Goal: Task Accomplishment & Management: Use online tool/utility

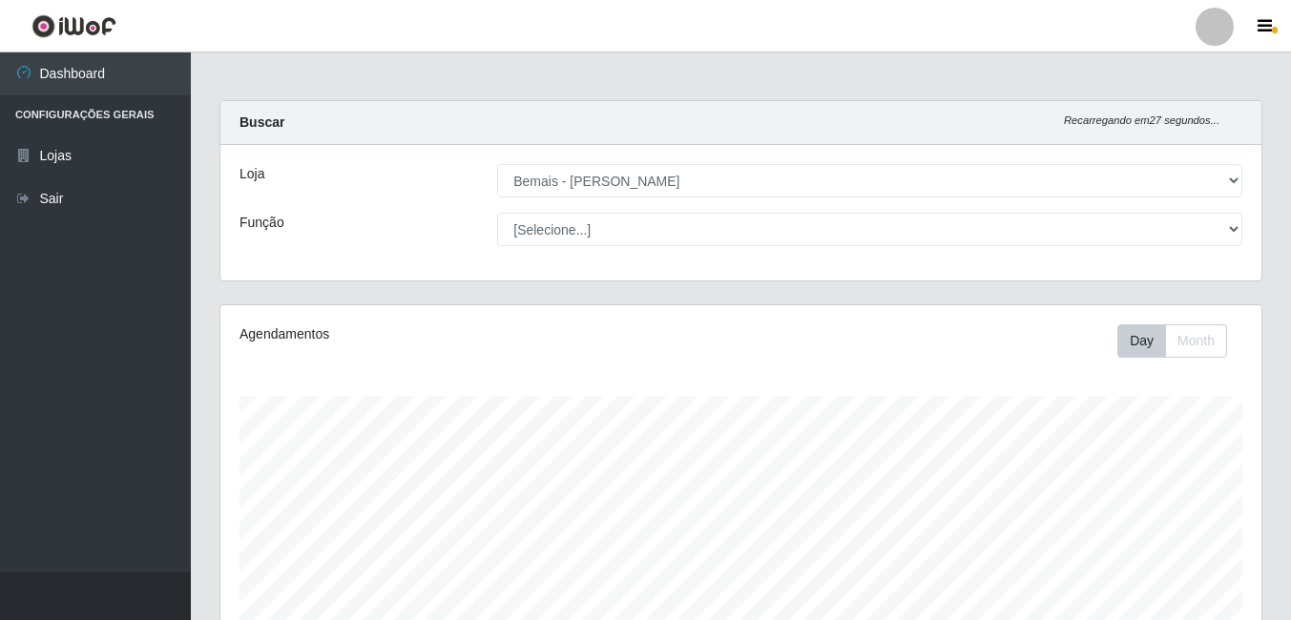
select select "230"
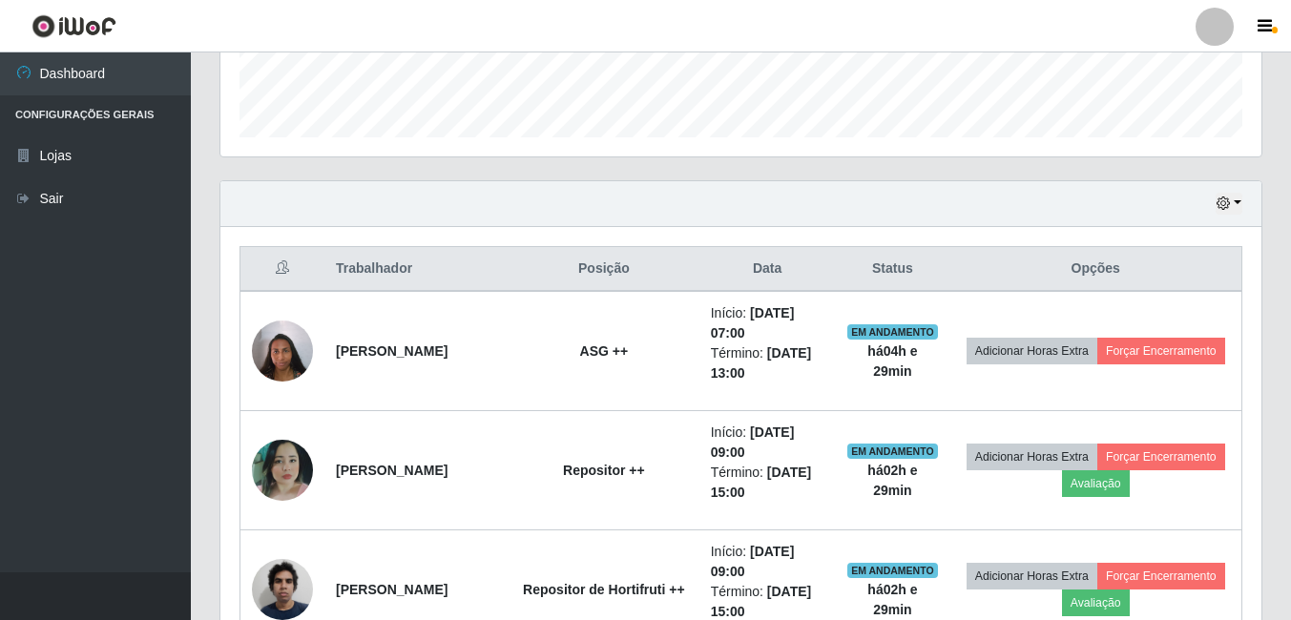
scroll to position [498, 0]
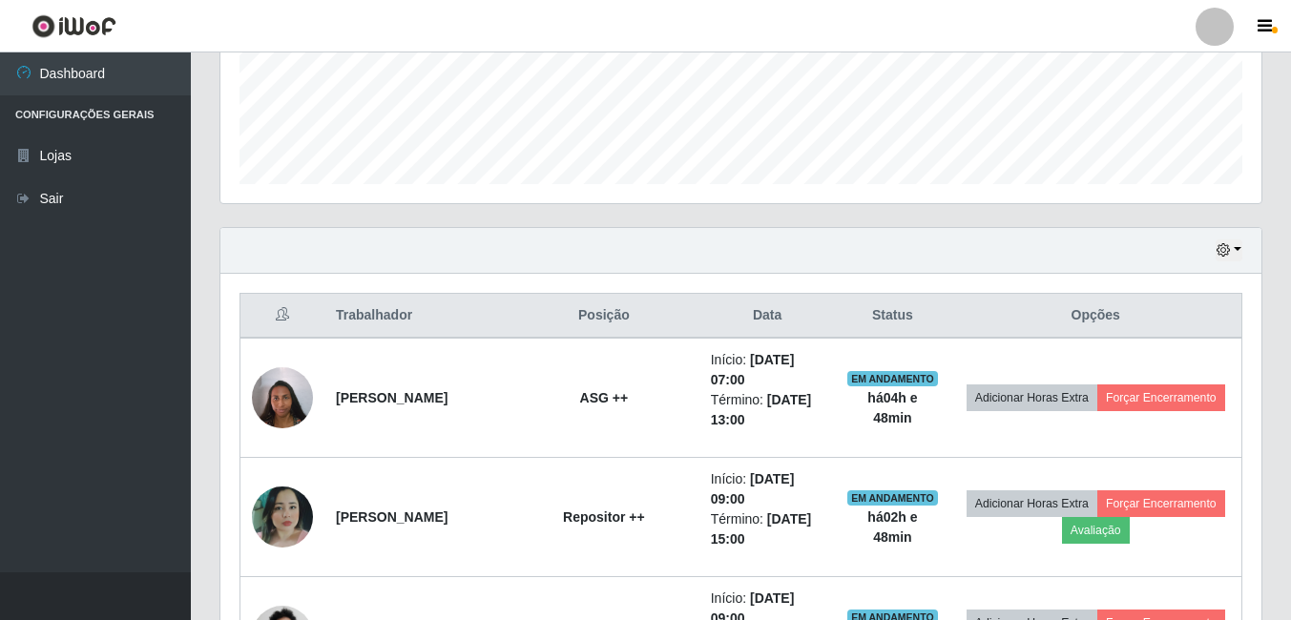
click at [473, 229] on div "Hoje 1 dia 3 dias 1 Semana Não encerrados" at bounding box center [740, 251] width 1041 height 46
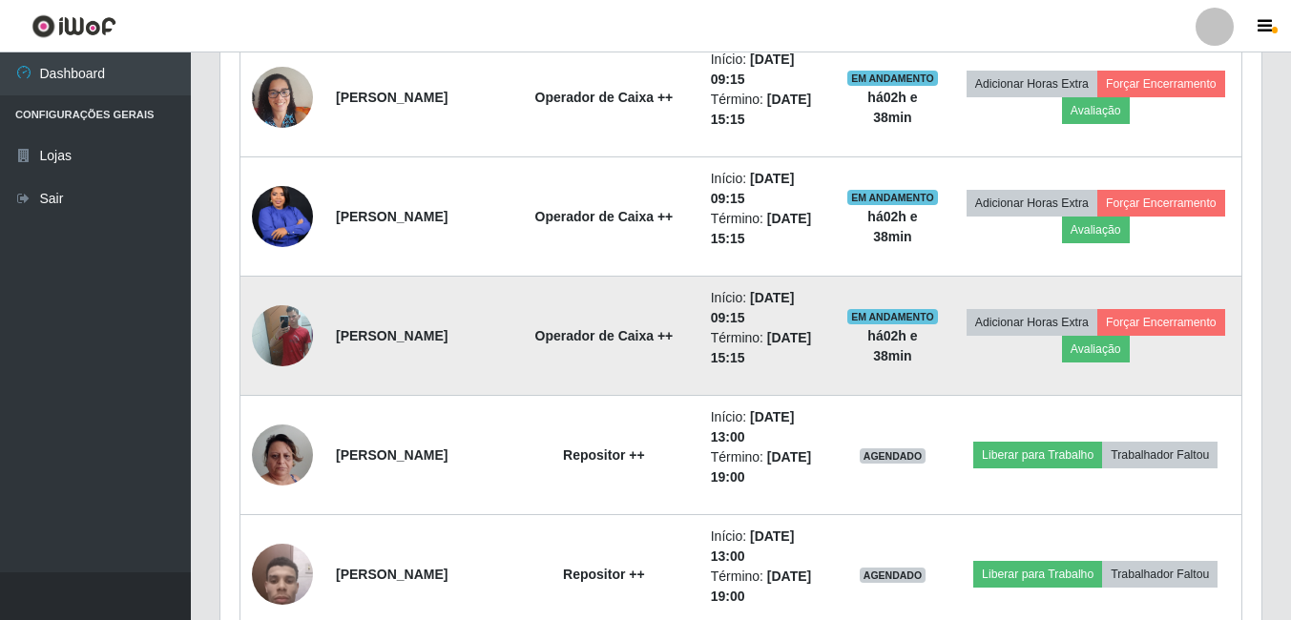
scroll to position [1548, 0]
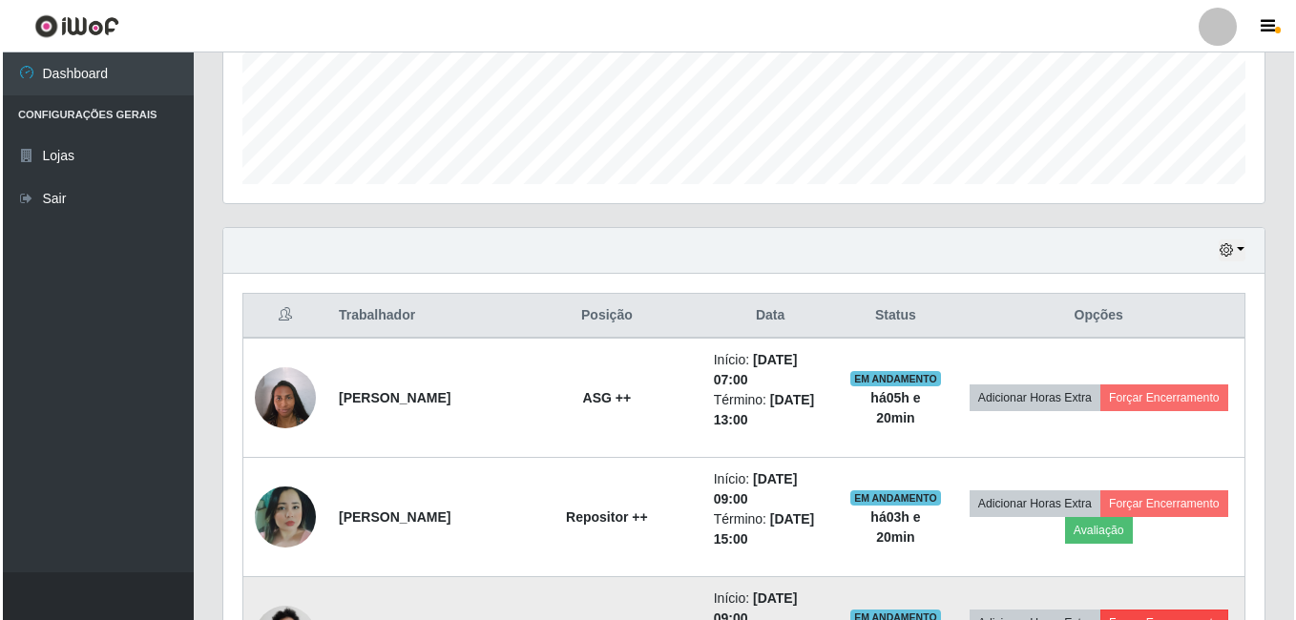
scroll to position [689, 0]
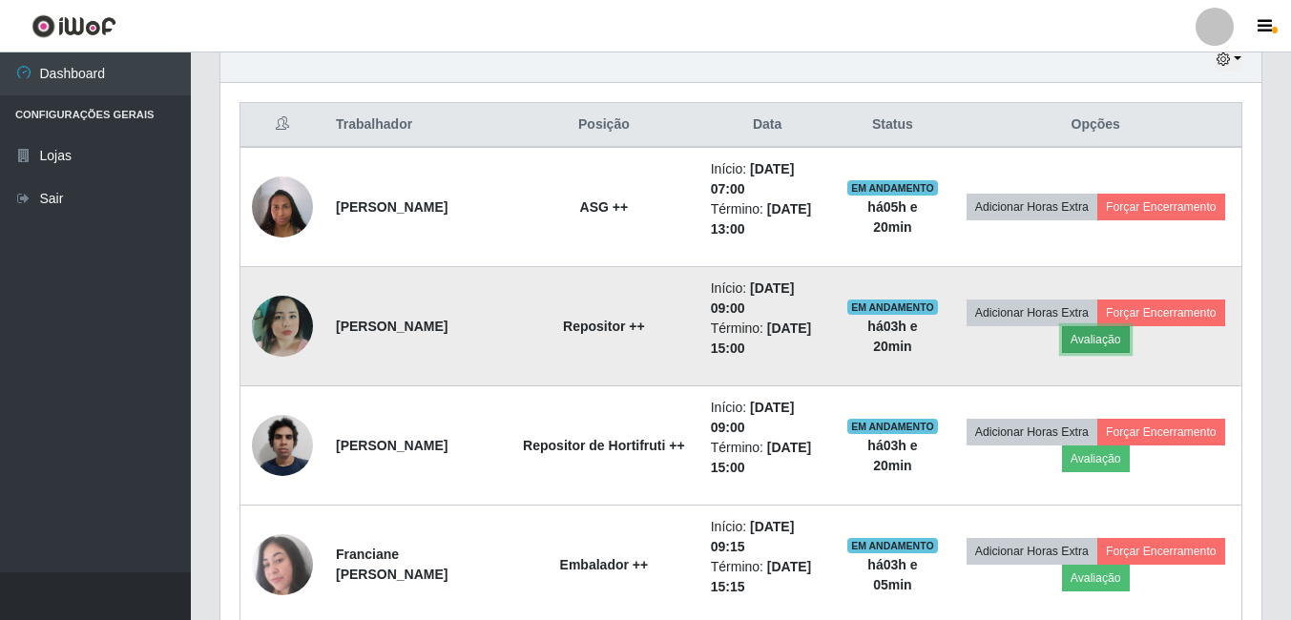
click at [1130, 333] on button "Avaliação" at bounding box center [1096, 339] width 68 height 27
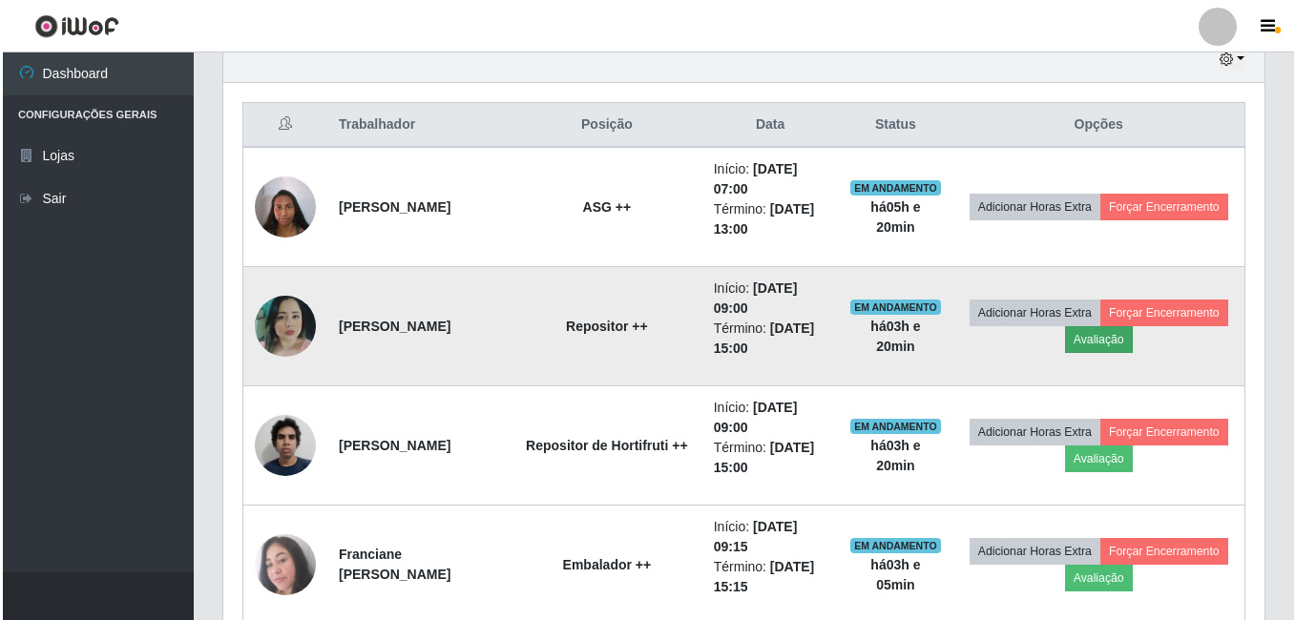
scroll to position [396, 1032]
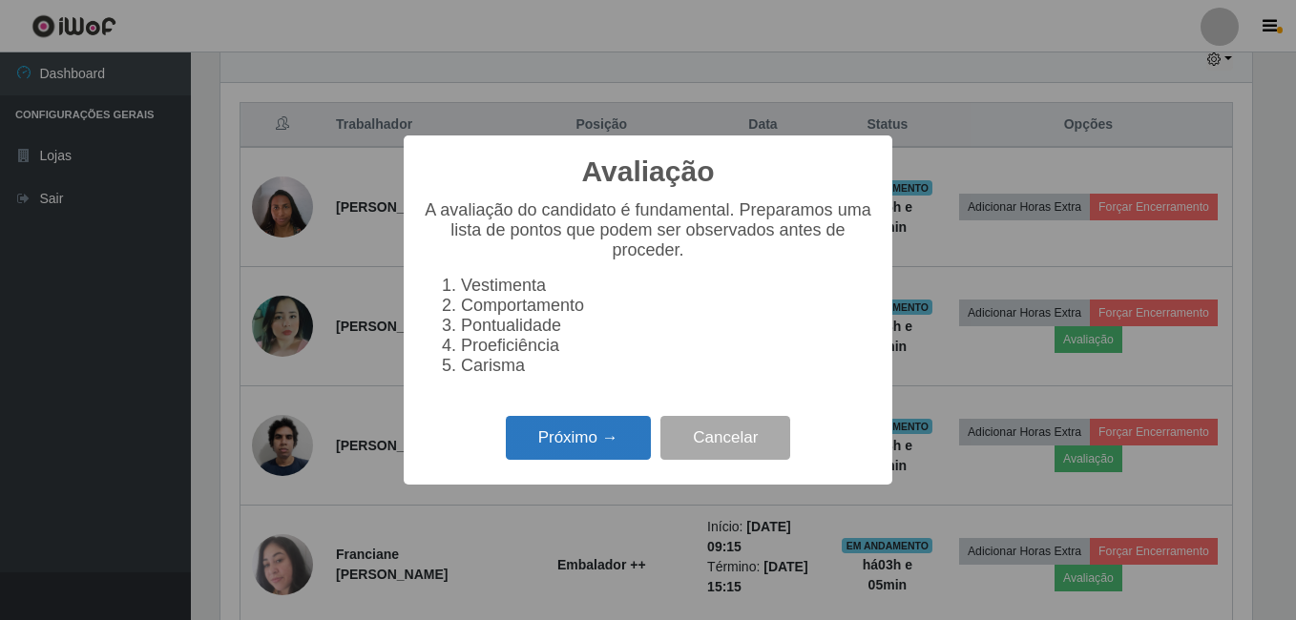
click at [540, 441] on button "Próximo →" at bounding box center [578, 438] width 145 height 45
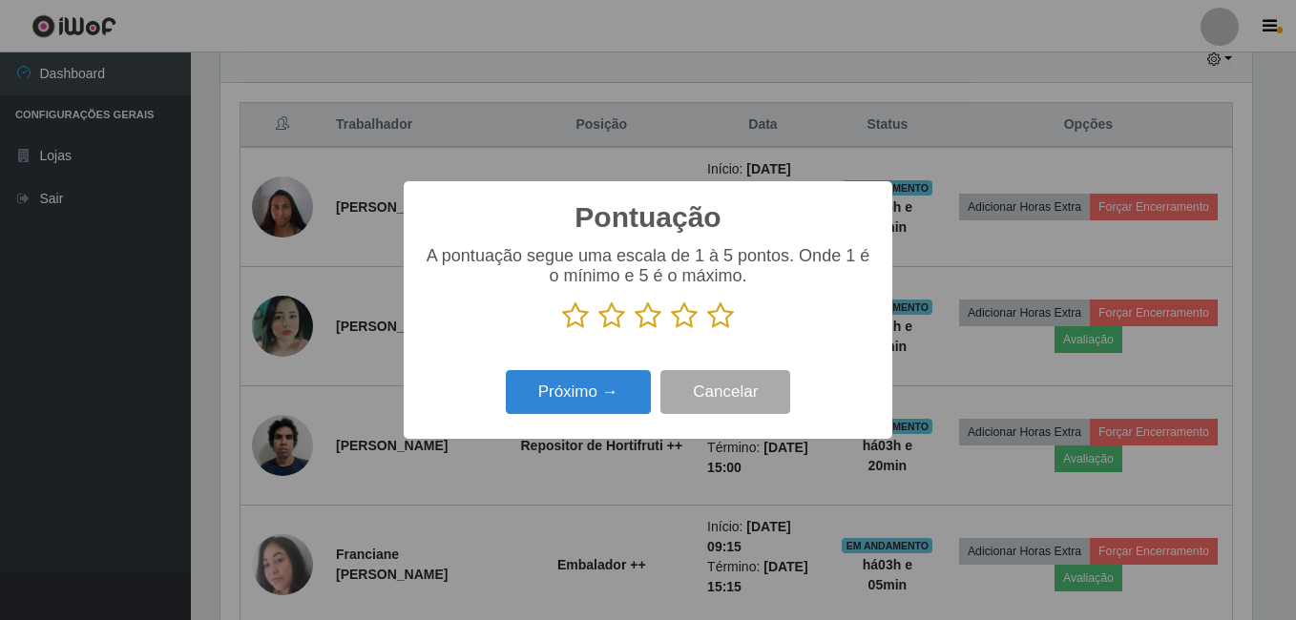
click at [717, 307] on icon at bounding box center [720, 316] width 27 height 29
click at [707, 330] on input "radio" at bounding box center [707, 330] width 0 height 0
click at [638, 368] on div "Próximo → Cancelar" at bounding box center [648, 392] width 450 height 54
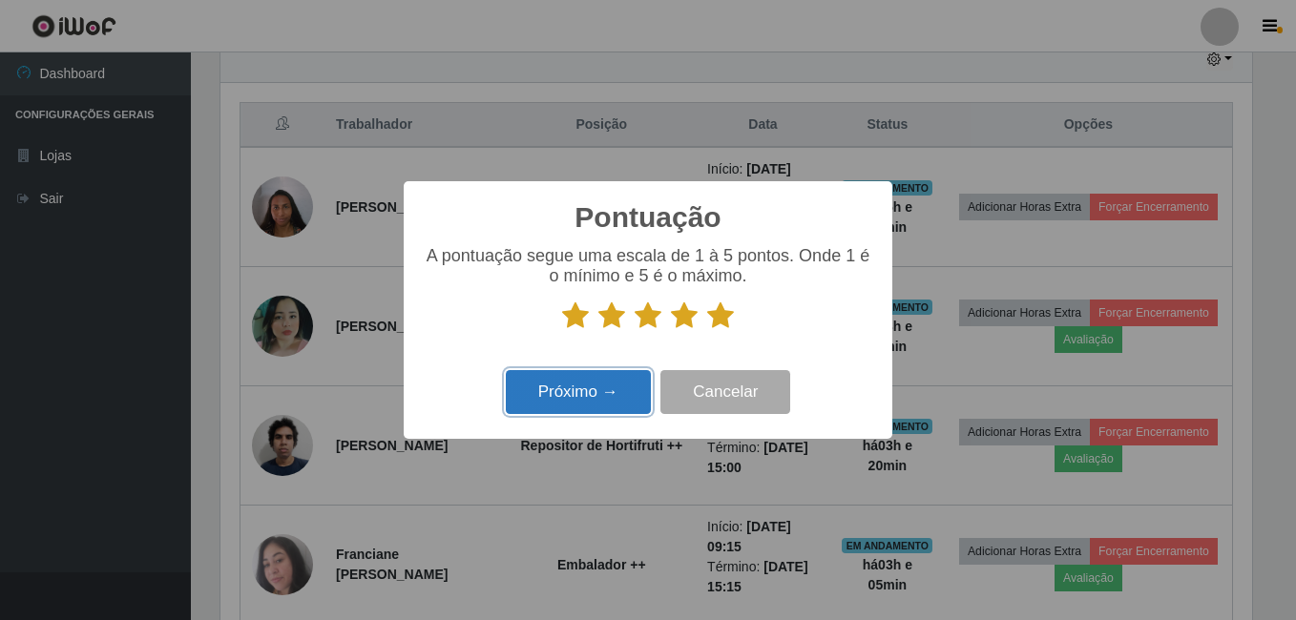
click at [630, 384] on button "Próximo →" at bounding box center [578, 392] width 145 height 45
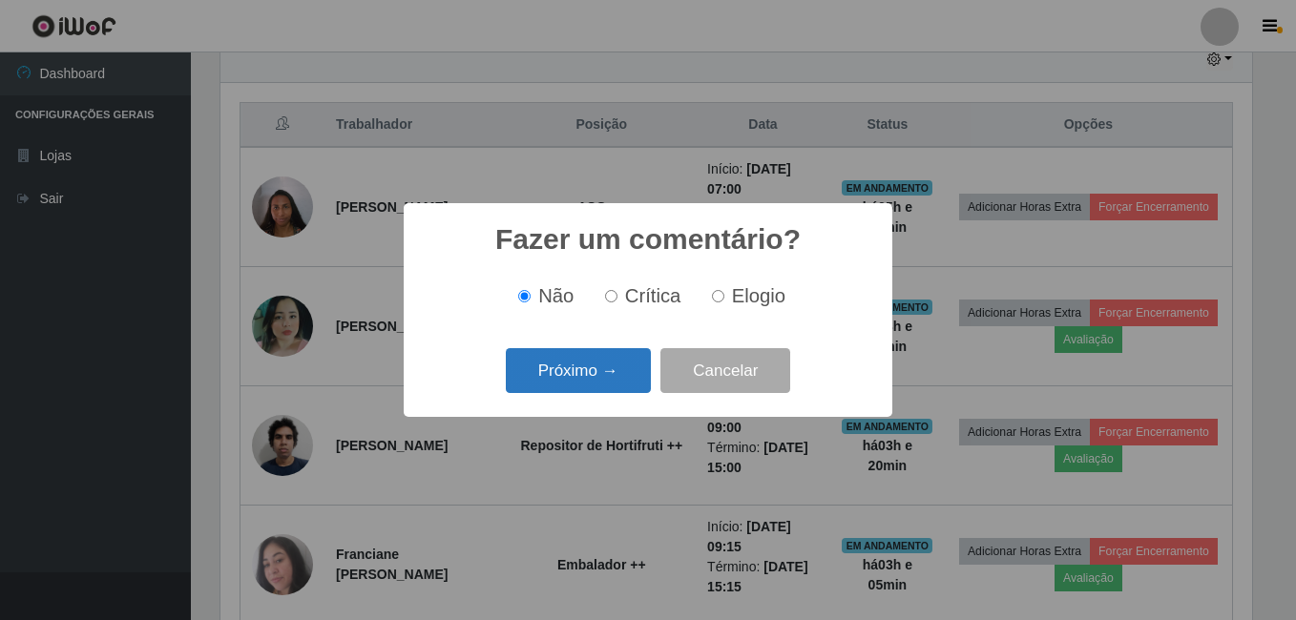
click at [629, 385] on button "Próximo →" at bounding box center [578, 370] width 145 height 45
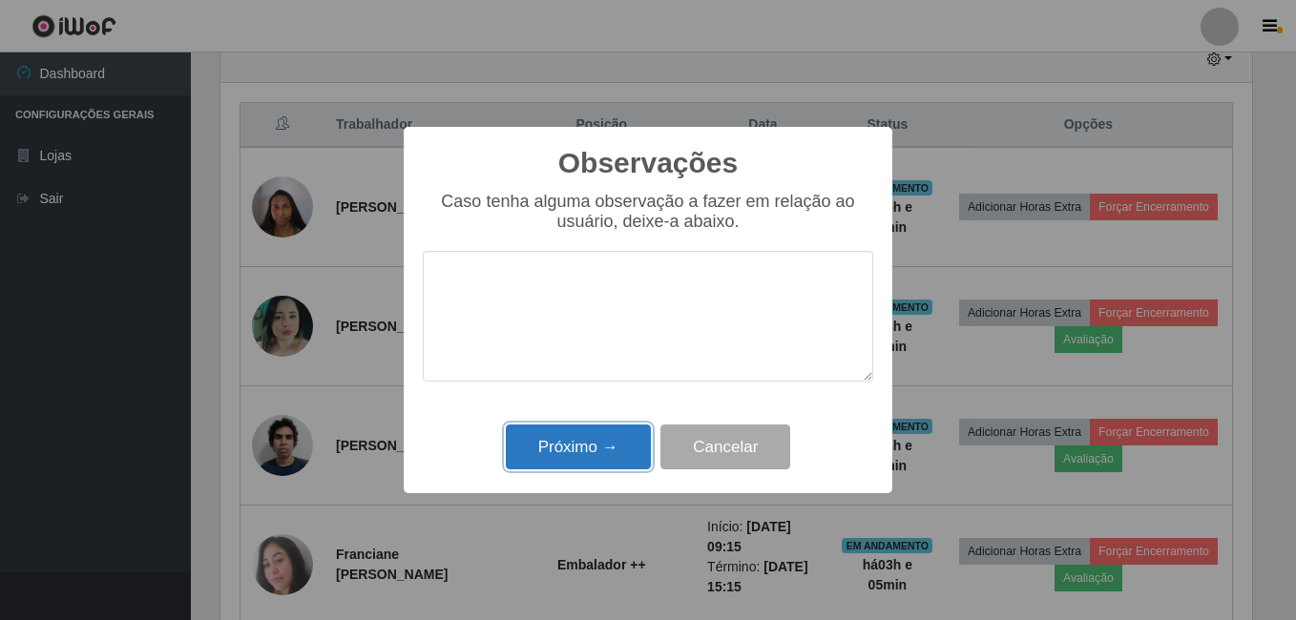
click at [635, 461] on button "Próximo →" at bounding box center [578, 447] width 145 height 45
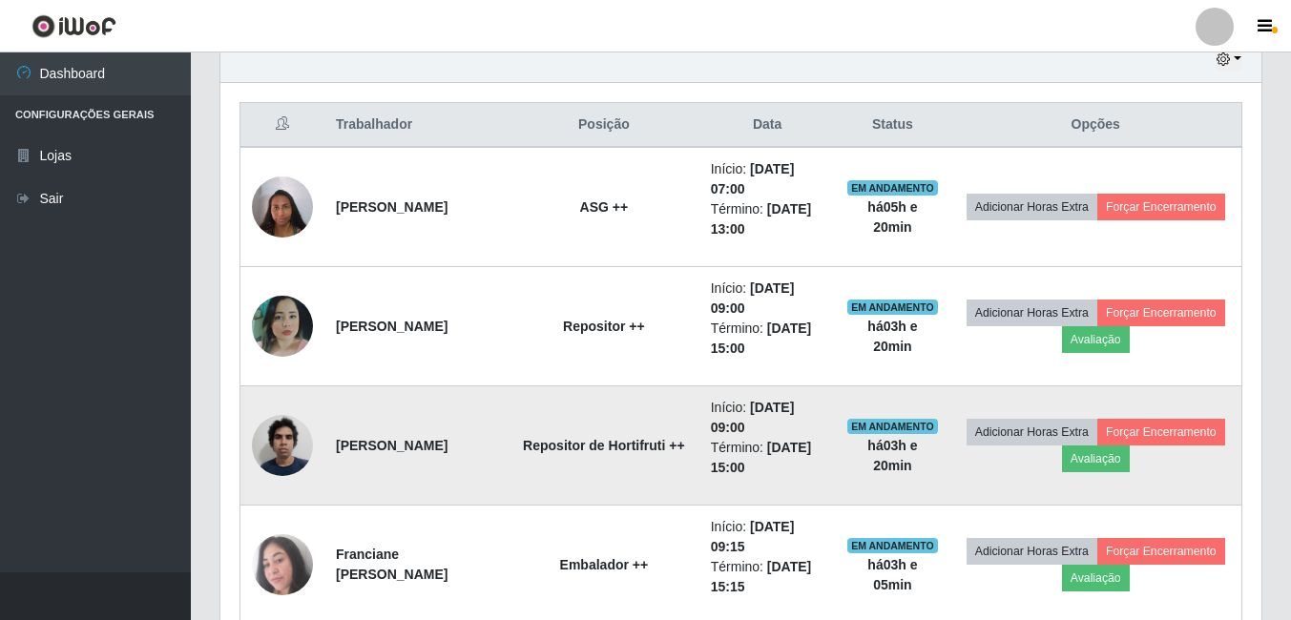
scroll to position [396, 1041]
click at [1130, 451] on button "Avaliação" at bounding box center [1096, 459] width 68 height 27
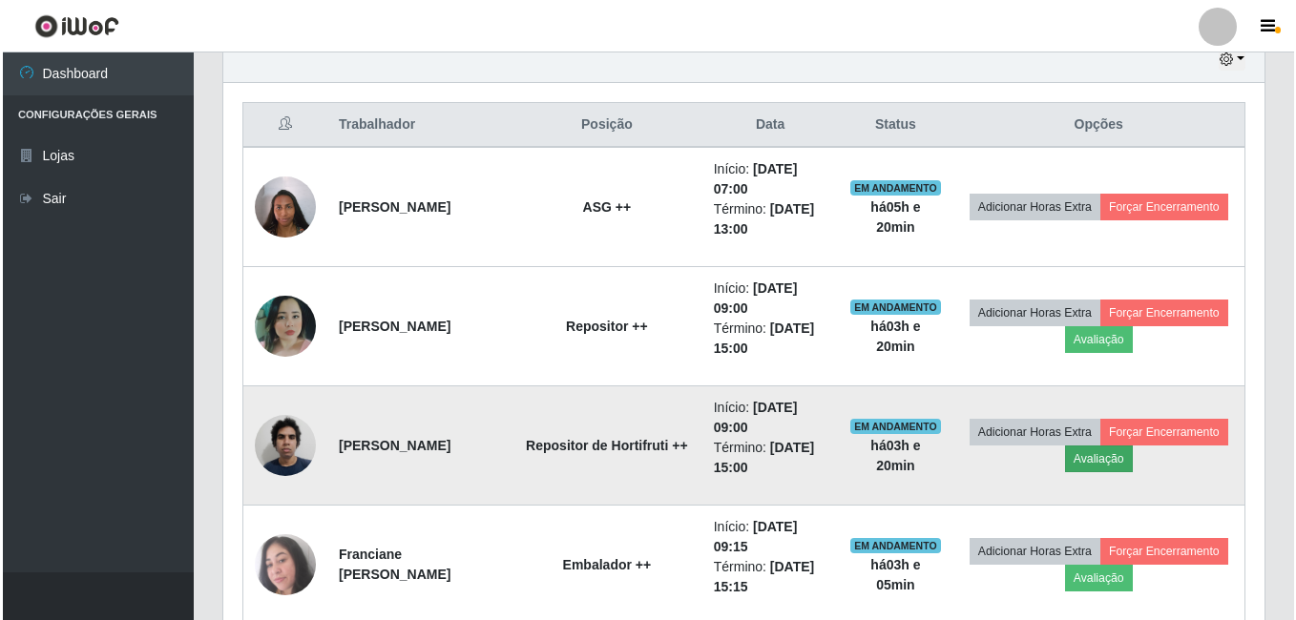
scroll to position [396, 1032]
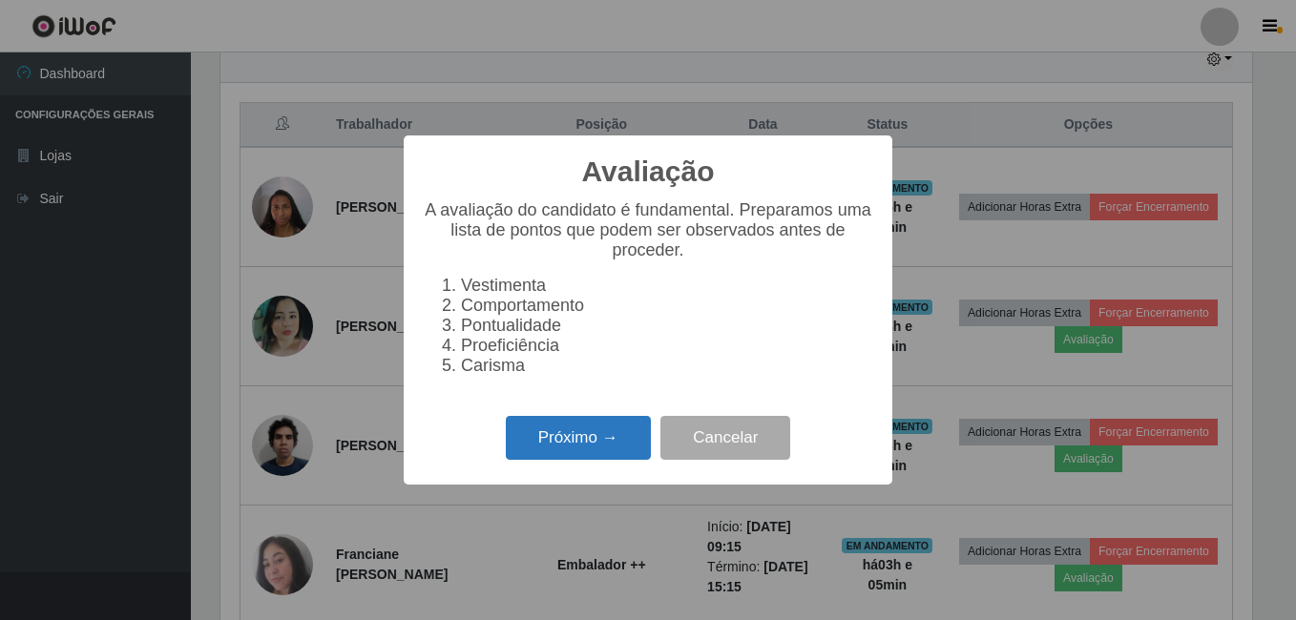
click at [561, 449] on button "Próximo →" at bounding box center [578, 438] width 145 height 45
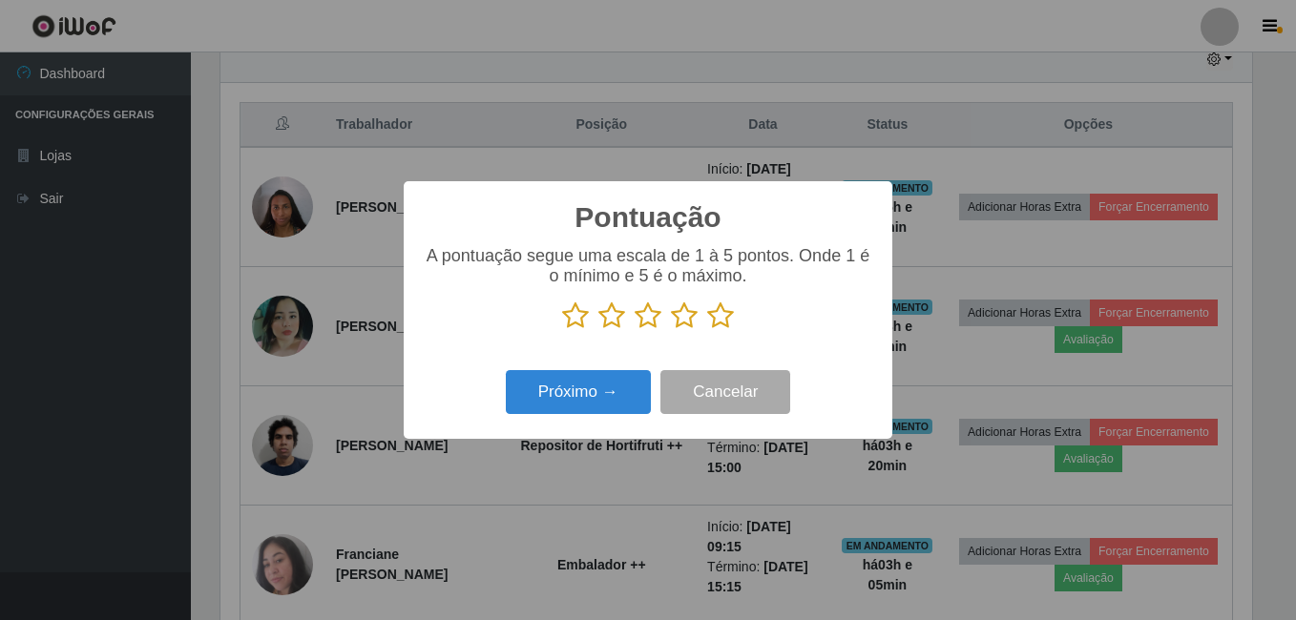
click at [709, 320] on icon at bounding box center [720, 316] width 27 height 29
click at [707, 330] on input "radio" at bounding box center [707, 330] width 0 height 0
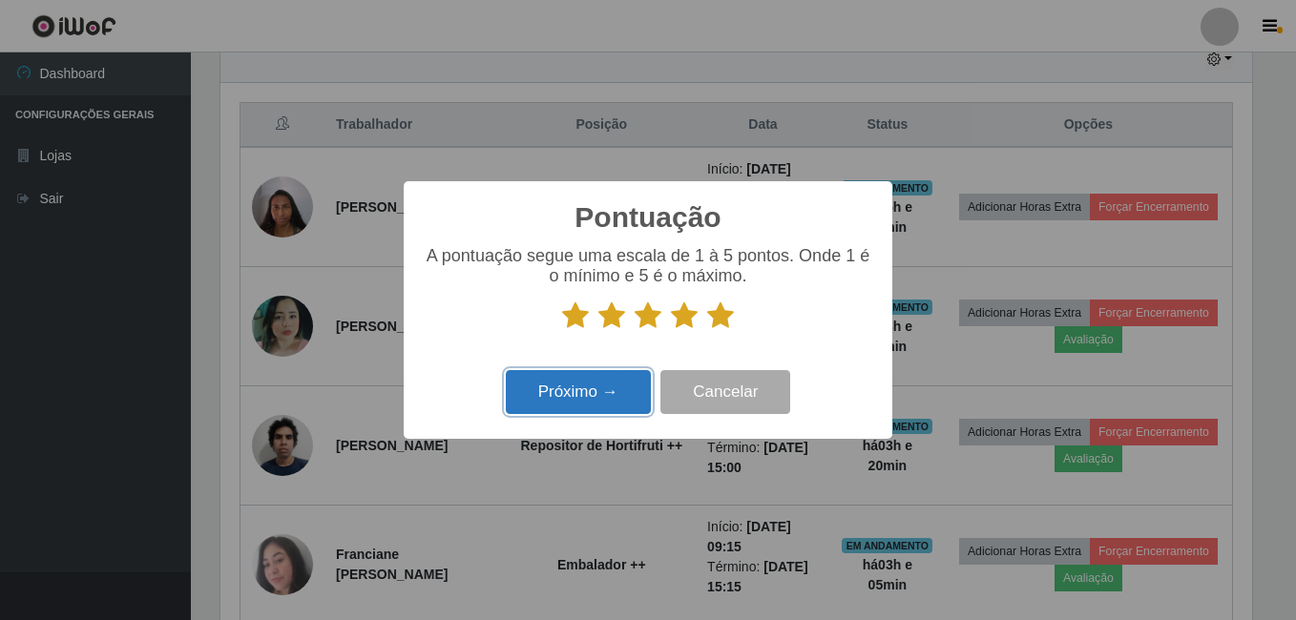
click at [592, 376] on button "Próximo →" at bounding box center [578, 392] width 145 height 45
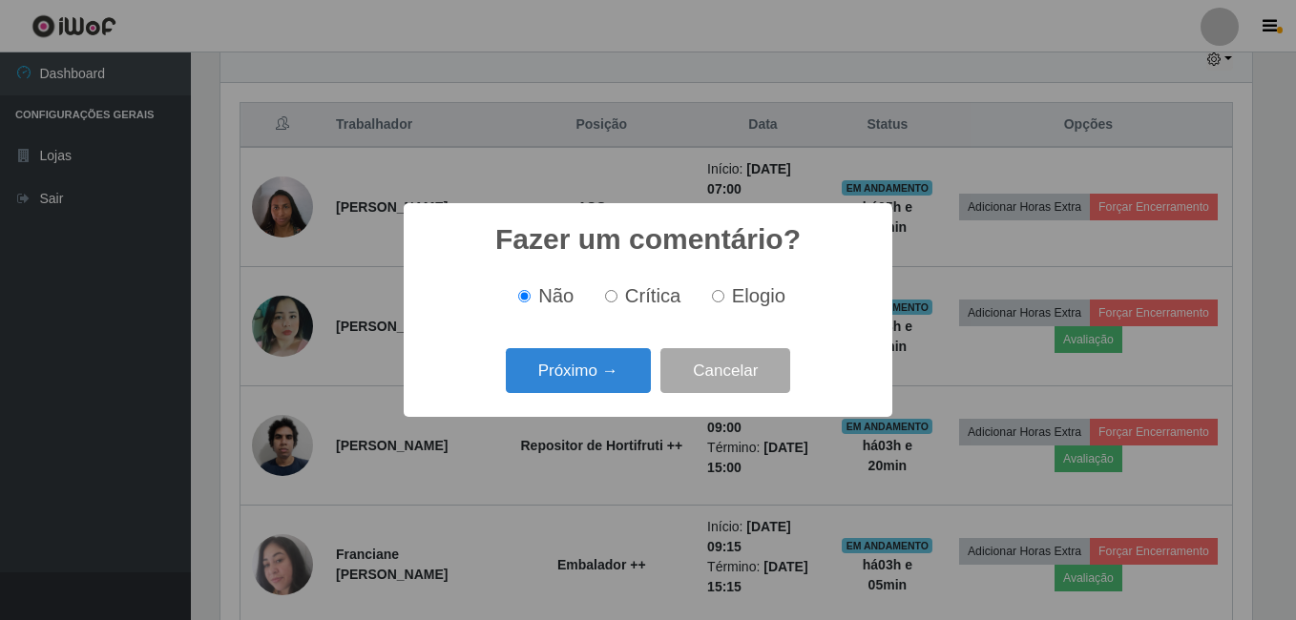
click at [579, 381] on button "Próximo →" at bounding box center [578, 370] width 145 height 45
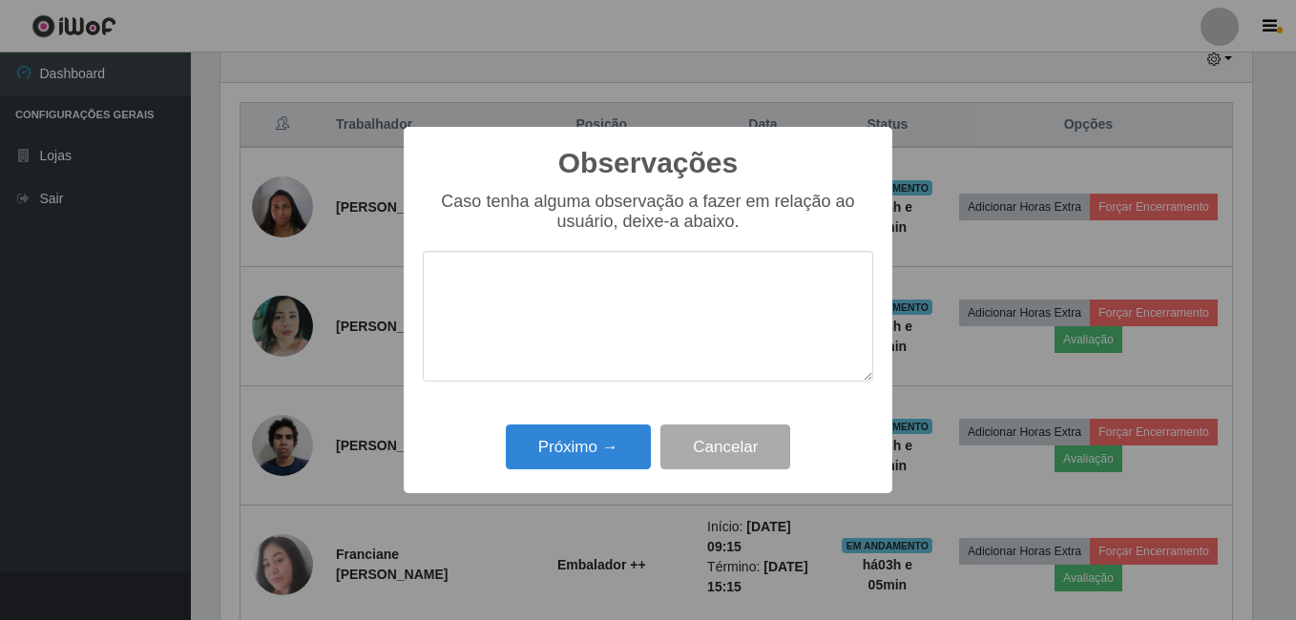
click at [616, 502] on div "Observações × Caso tenha alguma observação a fazer em relação ao usuário, deixe…" at bounding box center [648, 310] width 1296 height 620
click at [608, 450] on button "Próximo →" at bounding box center [578, 447] width 145 height 45
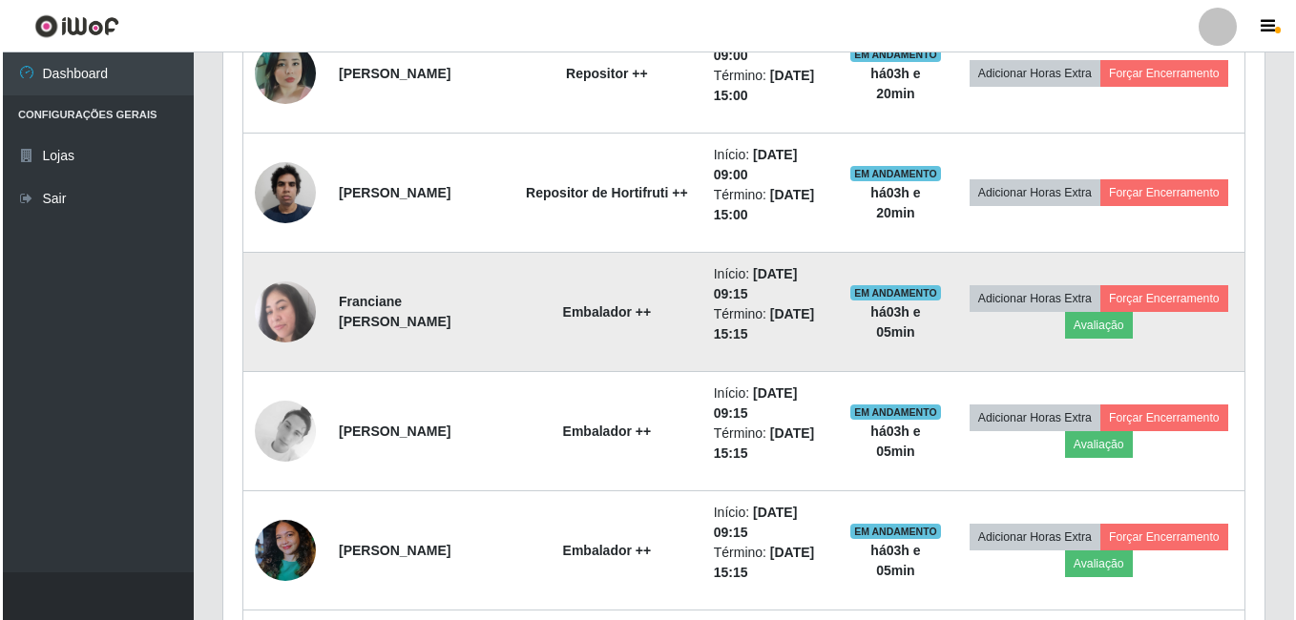
scroll to position [975, 0]
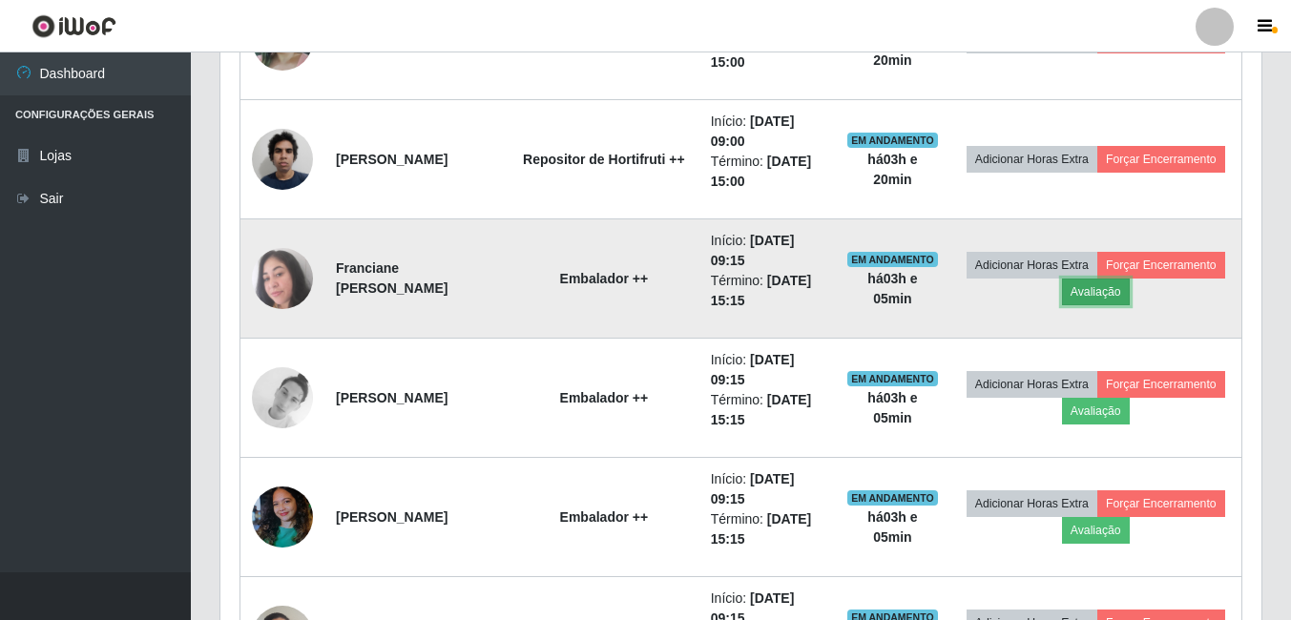
click at [1130, 301] on button "Avaliação" at bounding box center [1096, 292] width 68 height 27
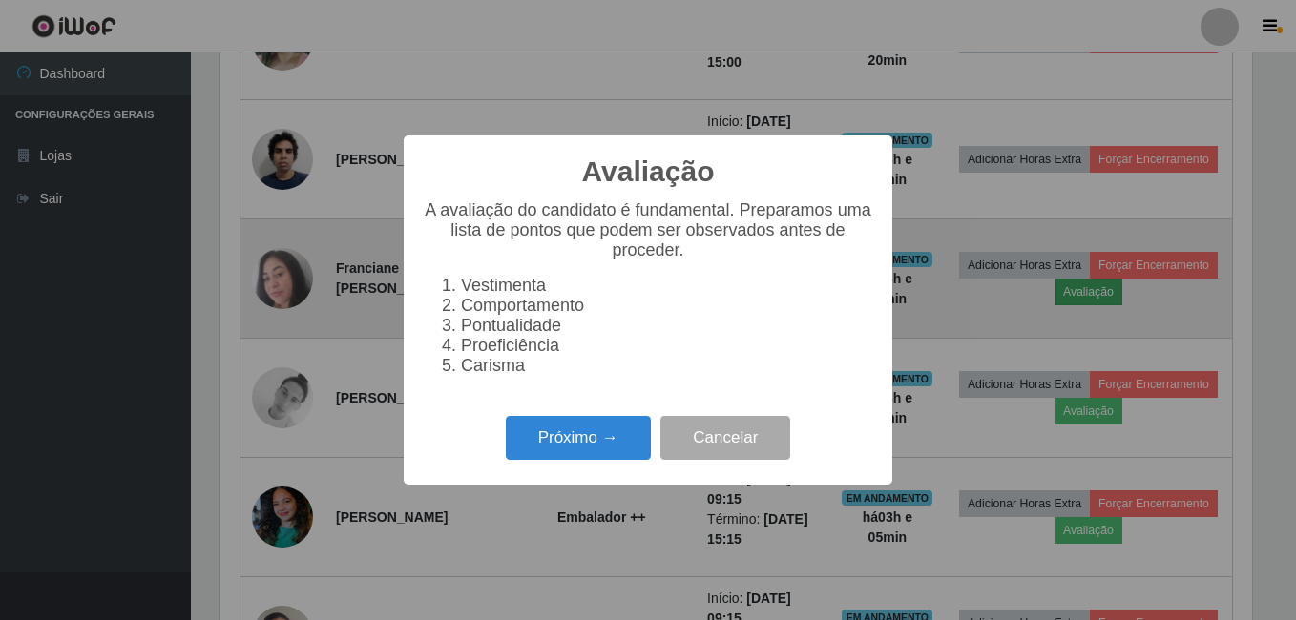
scroll to position [396, 1032]
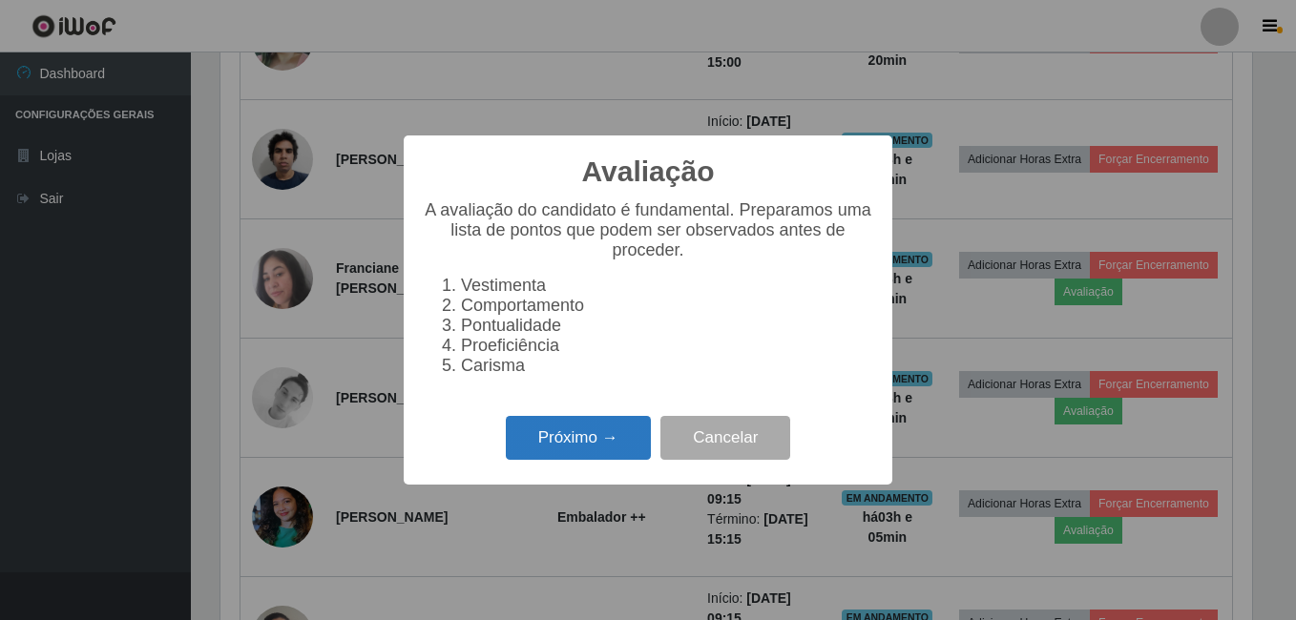
click at [621, 442] on button "Próximo →" at bounding box center [578, 438] width 145 height 45
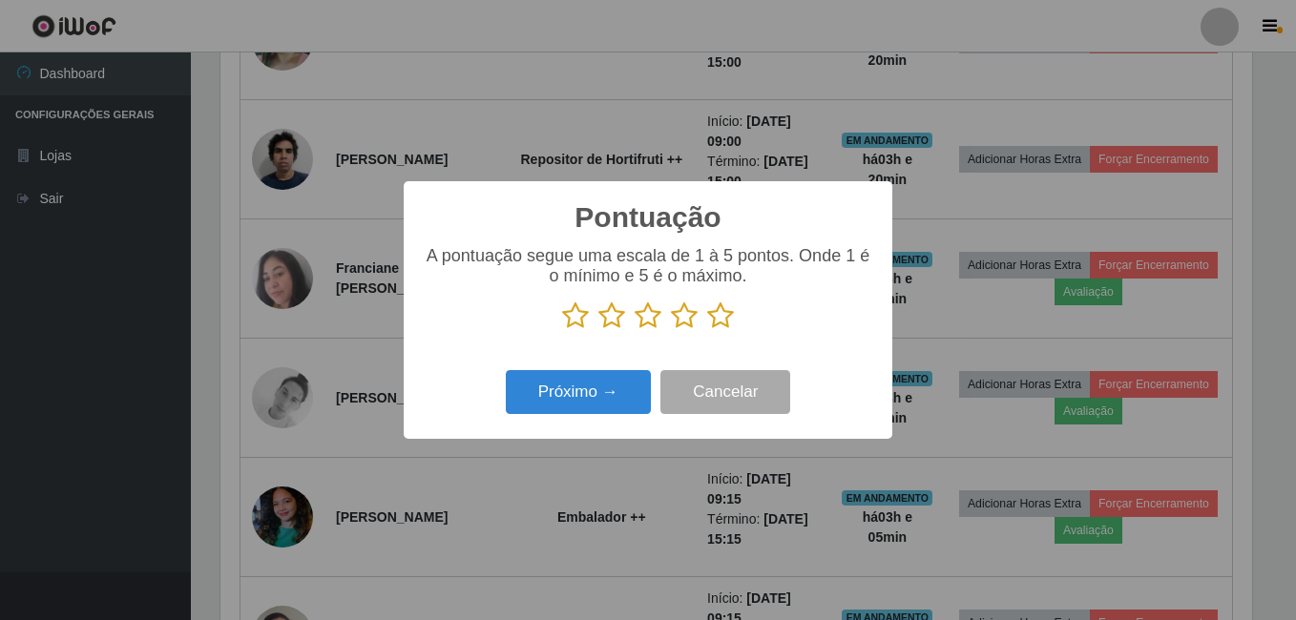
scroll to position [953957, 953321]
click at [726, 316] on icon at bounding box center [720, 316] width 27 height 29
click at [707, 330] on input "radio" at bounding box center [707, 330] width 0 height 0
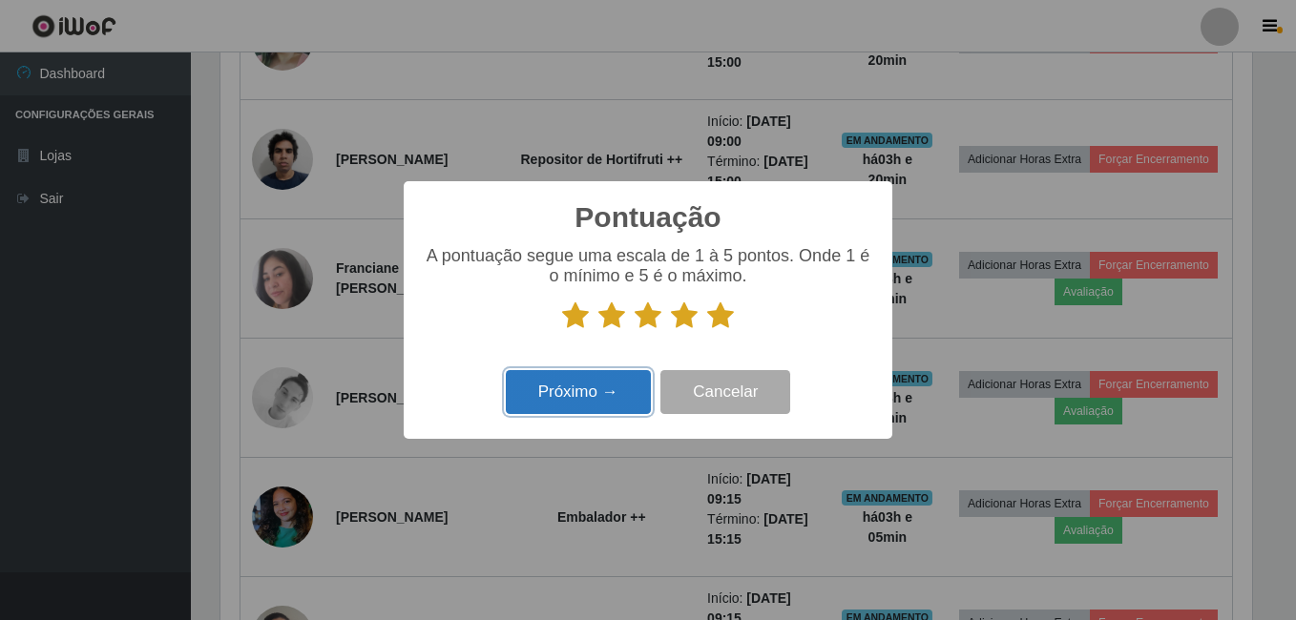
click at [629, 403] on button "Próximo →" at bounding box center [578, 392] width 145 height 45
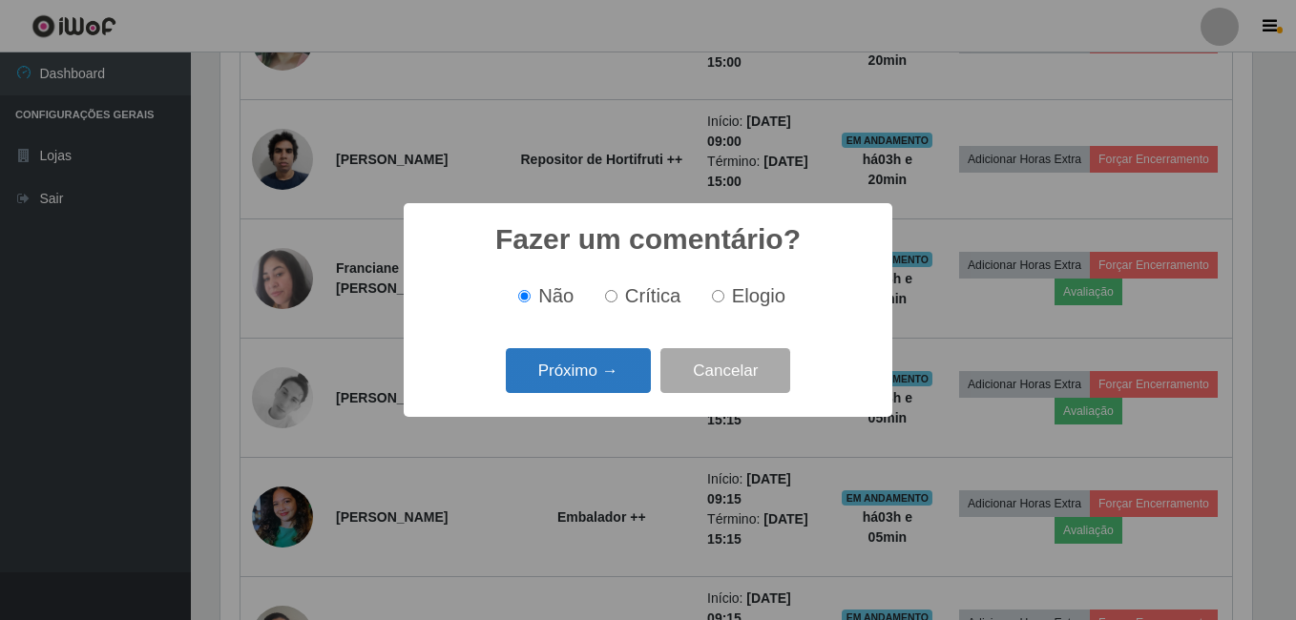
click at [606, 381] on button "Próximo →" at bounding box center [578, 370] width 145 height 45
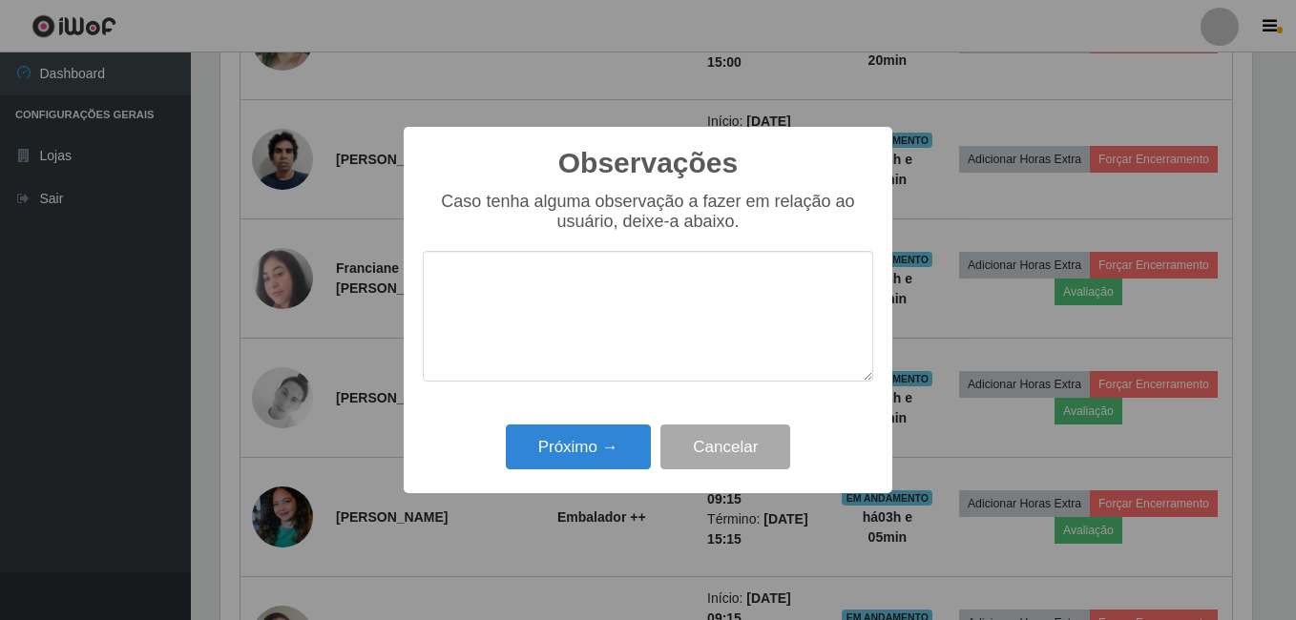
click at [617, 427] on div "Próximo → Cancelar" at bounding box center [648, 447] width 450 height 54
click at [625, 430] on button "Próximo →" at bounding box center [578, 447] width 145 height 45
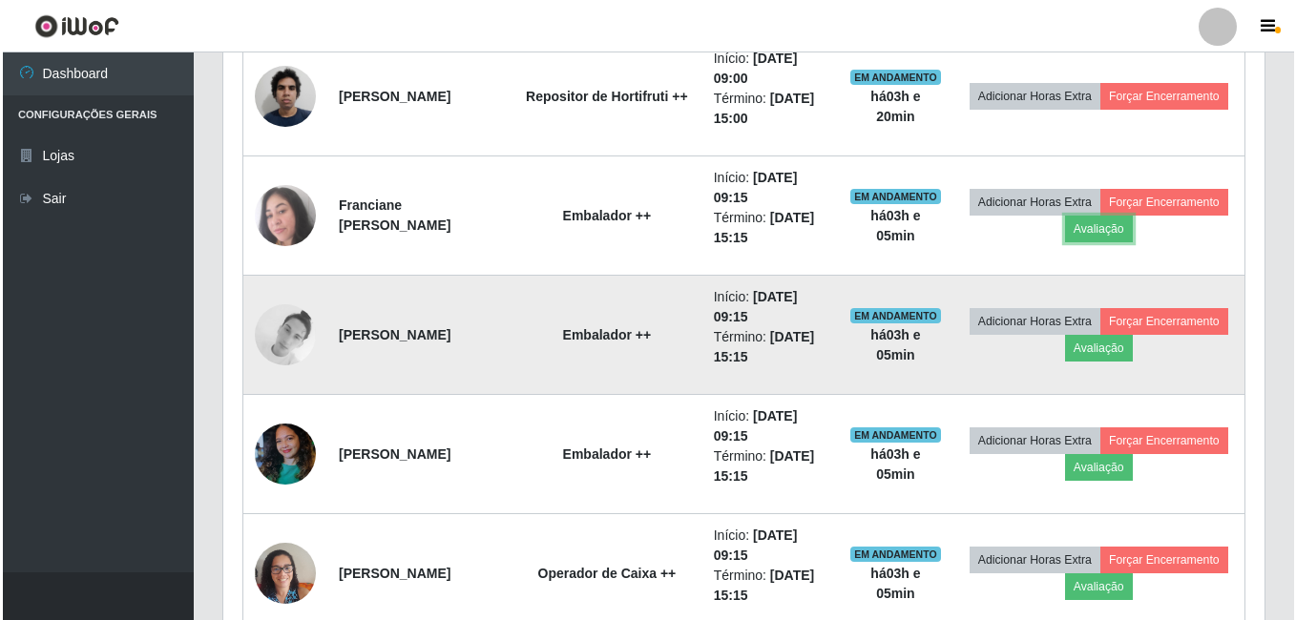
scroll to position [1071, 0]
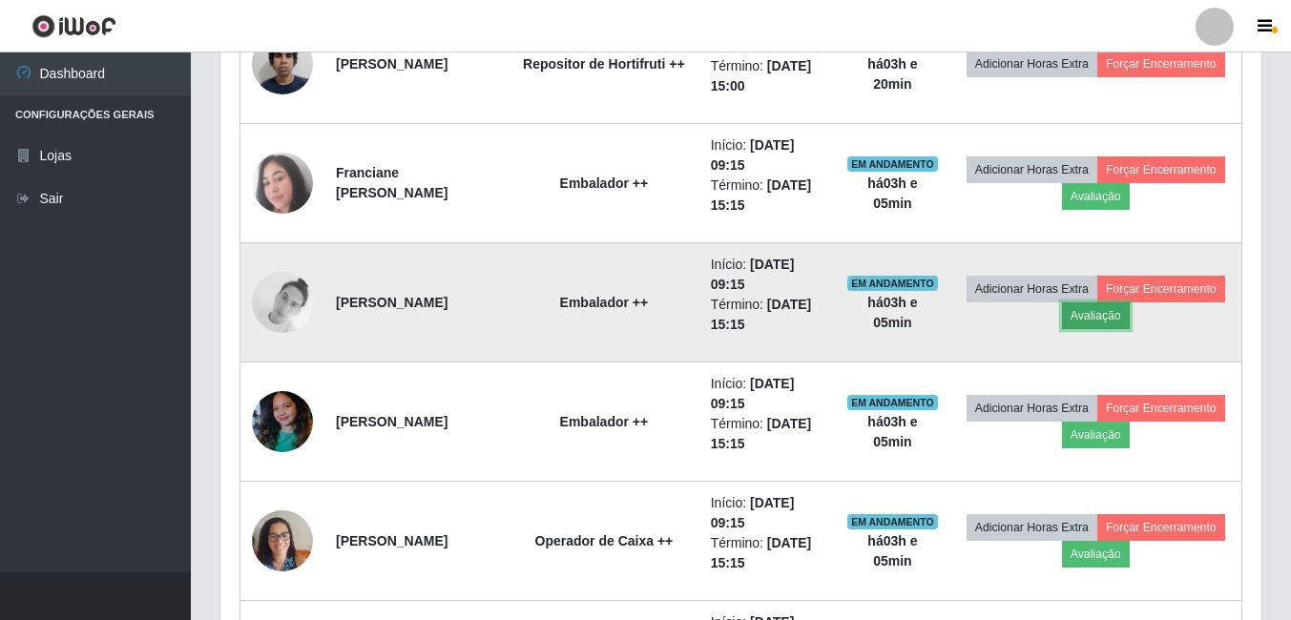
click at [1130, 315] on button "Avaliação" at bounding box center [1096, 316] width 68 height 27
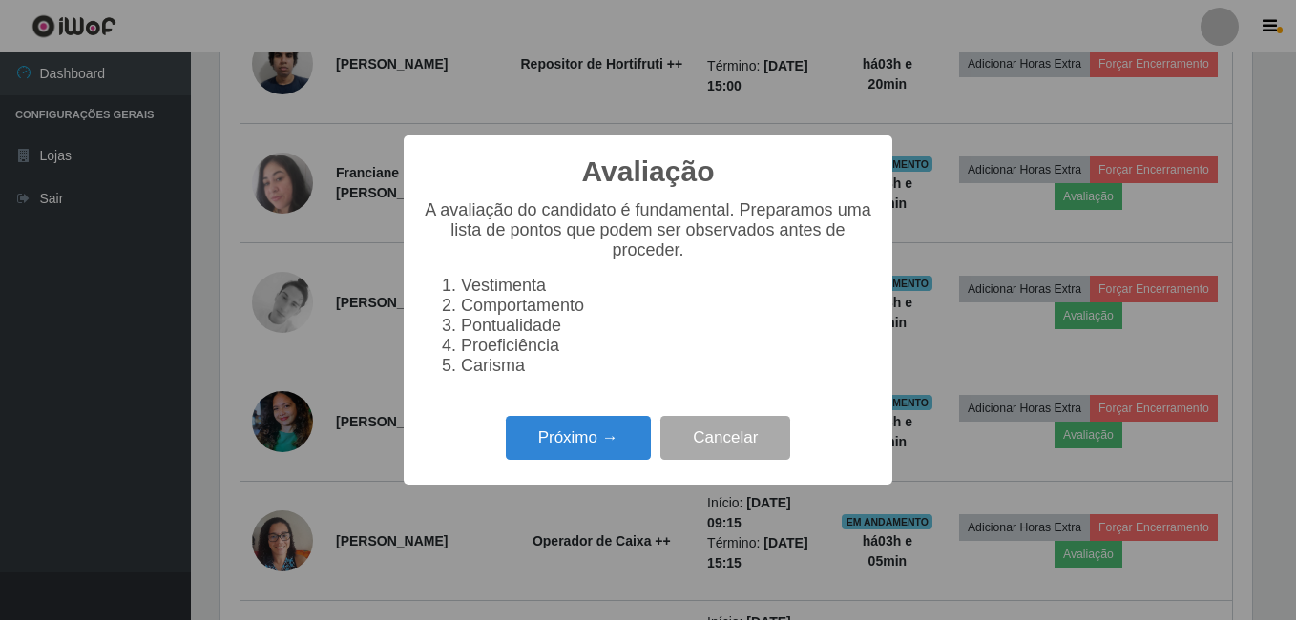
scroll to position [396, 1032]
click at [621, 441] on button "Próximo →" at bounding box center [578, 438] width 145 height 45
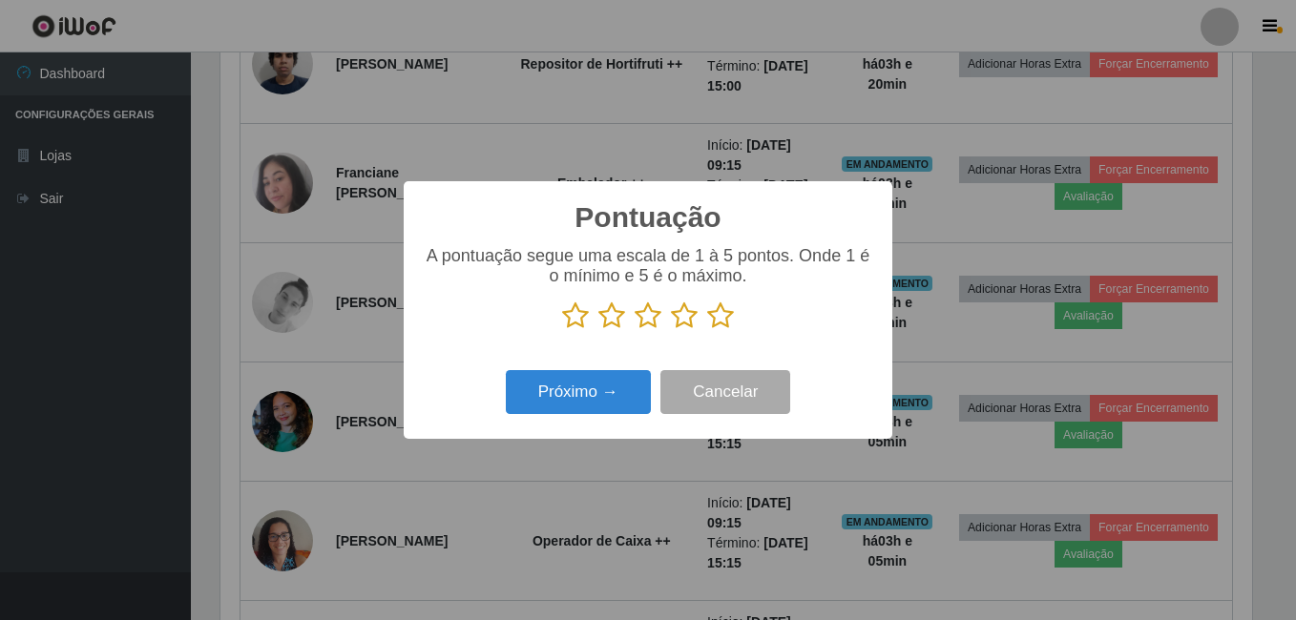
click at [716, 319] on icon at bounding box center [720, 316] width 27 height 29
click at [707, 330] on input "radio" at bounding box center [707, 330] width 0 height 0
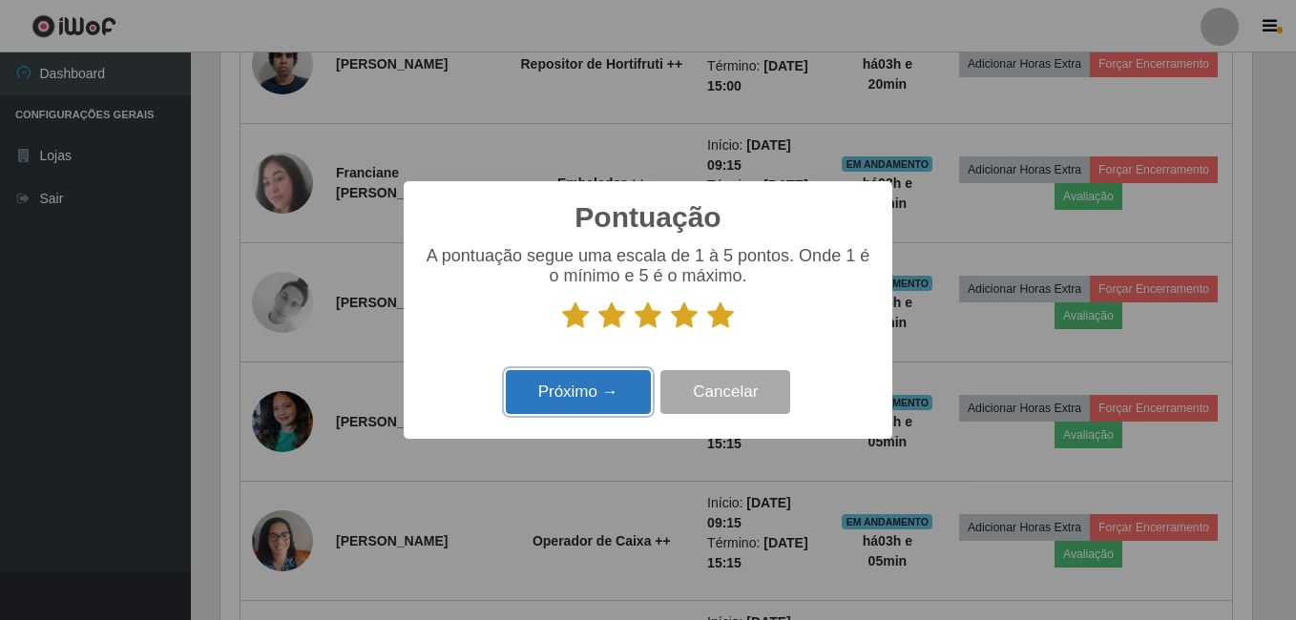
click at [631, 413] on button "Próximo →" at bounding box center [578, 392] width 145 height 45
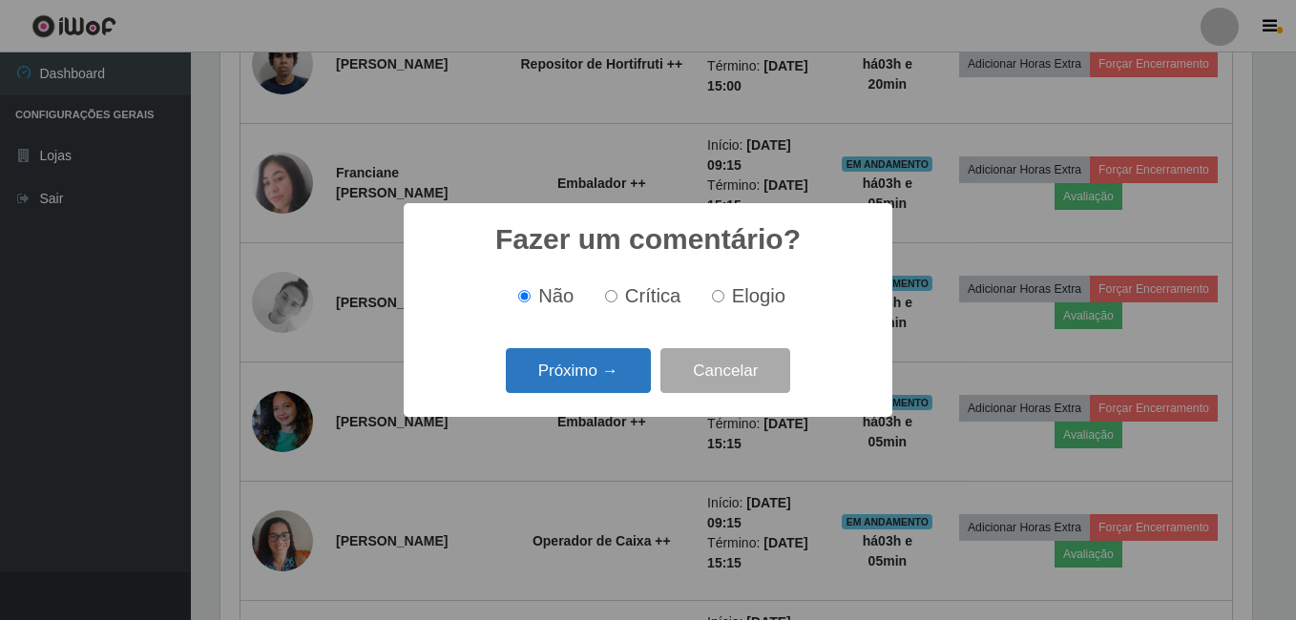
click at [598, 380] on button "Próximo →" at bounding box center [578, 370] width 145 height 45
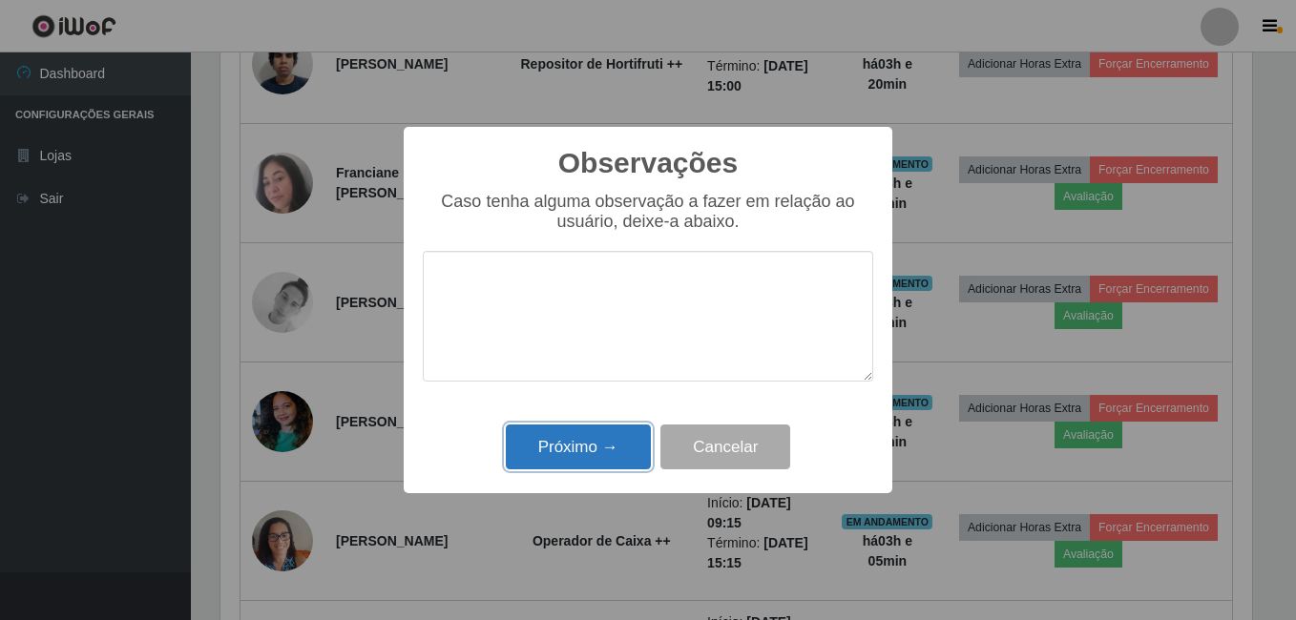
click at [619, 445] on button "Próximo →" at bounding box center [578, 447] width 145 height 45
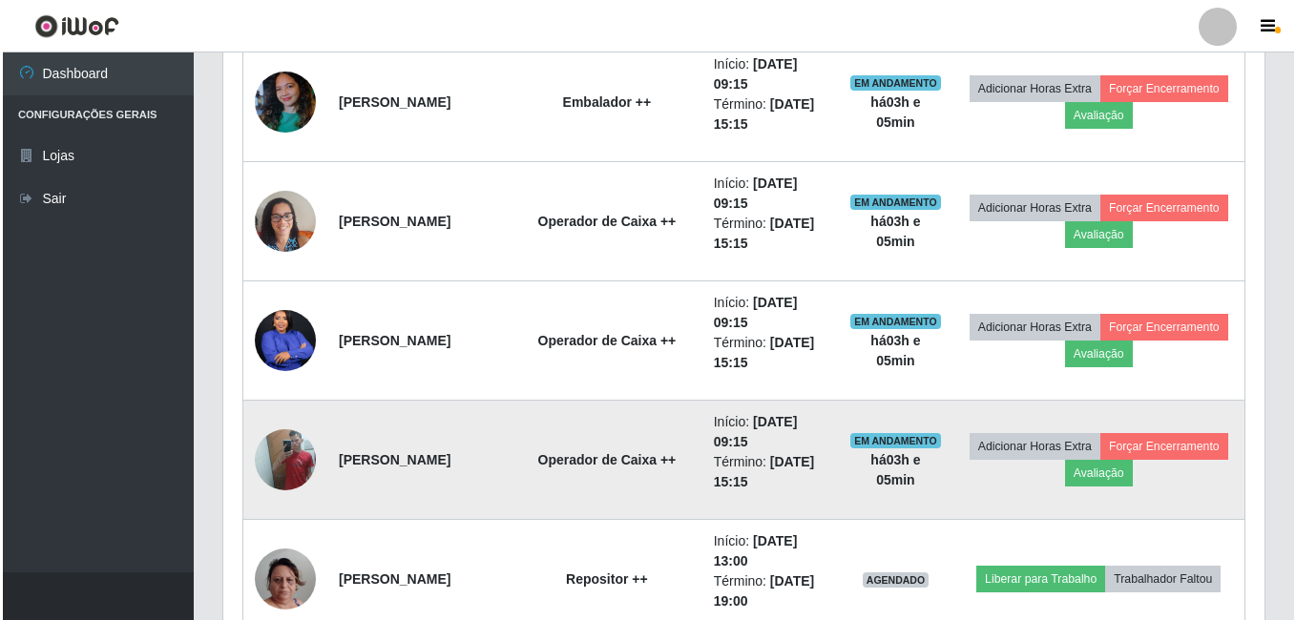
scroll to position [1357, 0]
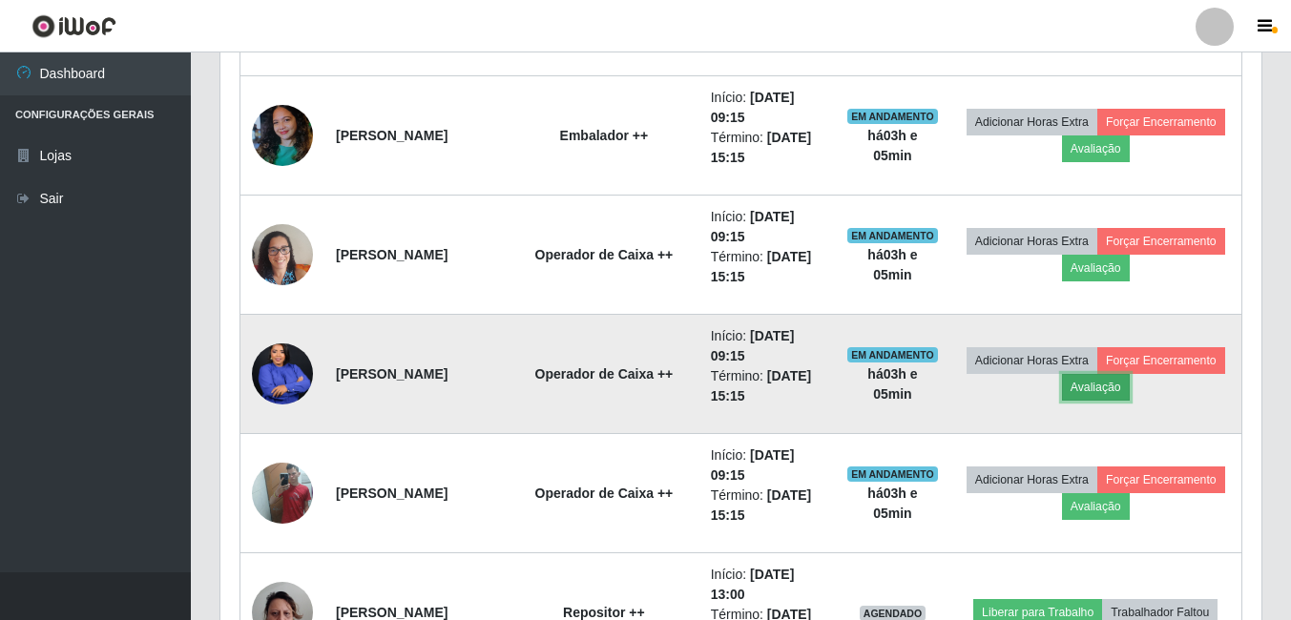
click at [1130, 390] on button "Avaliação" at bounding box center [1096, 387] width 68 height 27
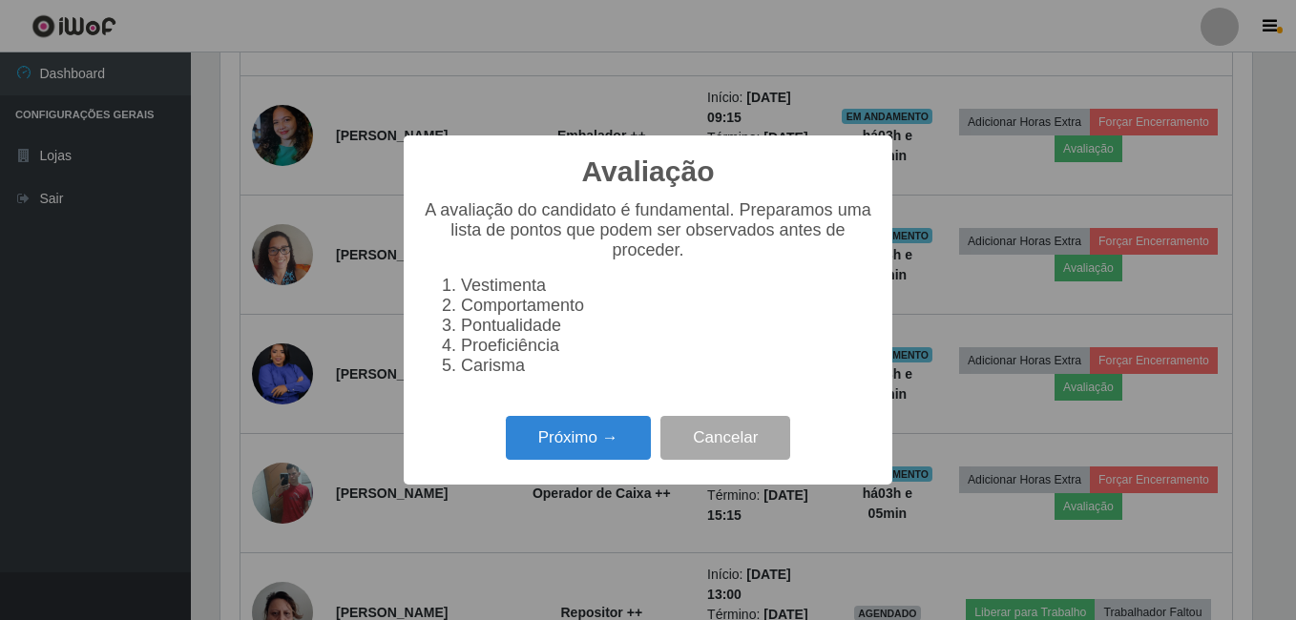
scroll to position [396, 1032]
click at [581, 429] on button "Próximo →" at bounding box center [578, 438] width 145 height 45
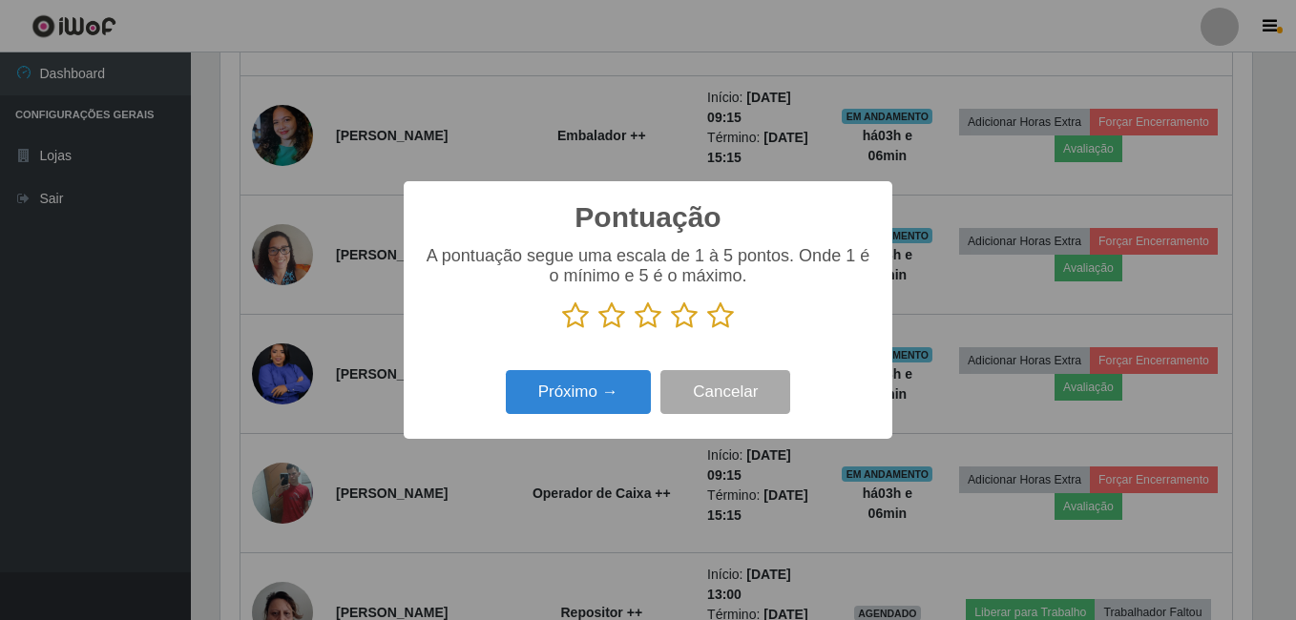
click at [722, 308] on icon at bounding box center [720, 316] width 27 height 29
click at [707, 330] on input "radio" at bounding box center [707, 330] width 0 height 0
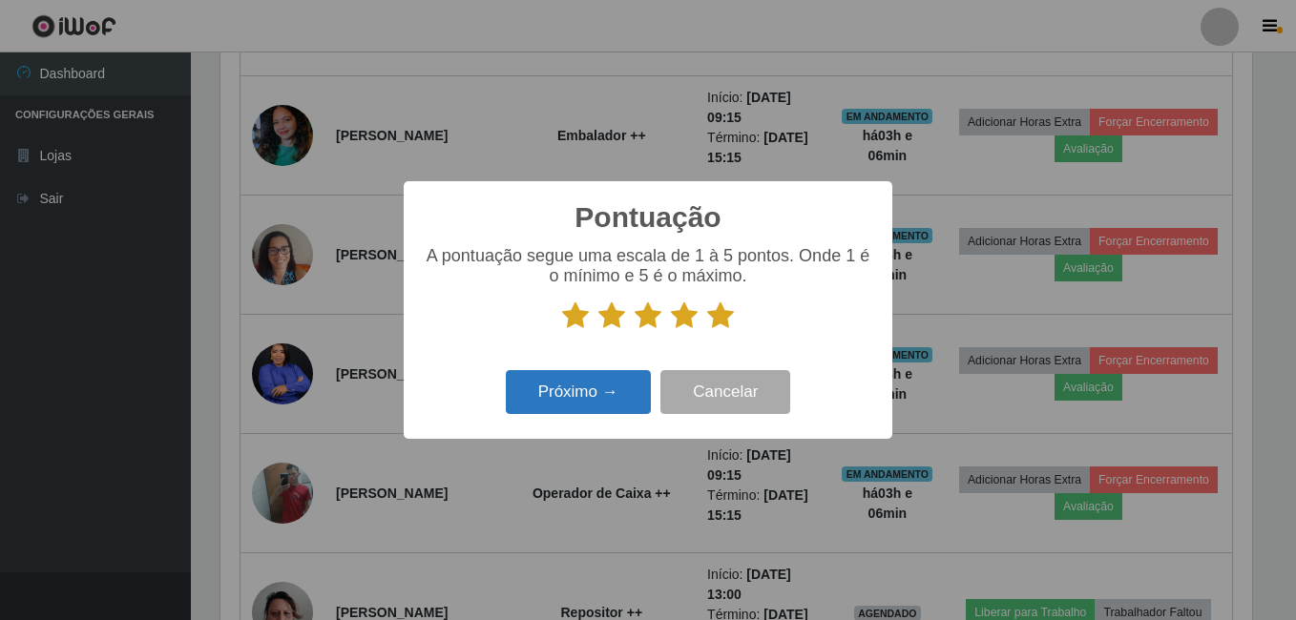
drag, startPoint x: 640, startPoint y: 359, endPoint x: 621, endPoint y: 388, distance: 35.2
click at [639, 360] on div "Pontuação × A pontuação segue uma escala de 1 à 5 pontos. Onde 1 é o mínimo e 5…" at bounding box center [648, 309] width 489 height 257
click at [615, 396] on button "Próximo →" at bounding box center [578, 392] width 145 height 45
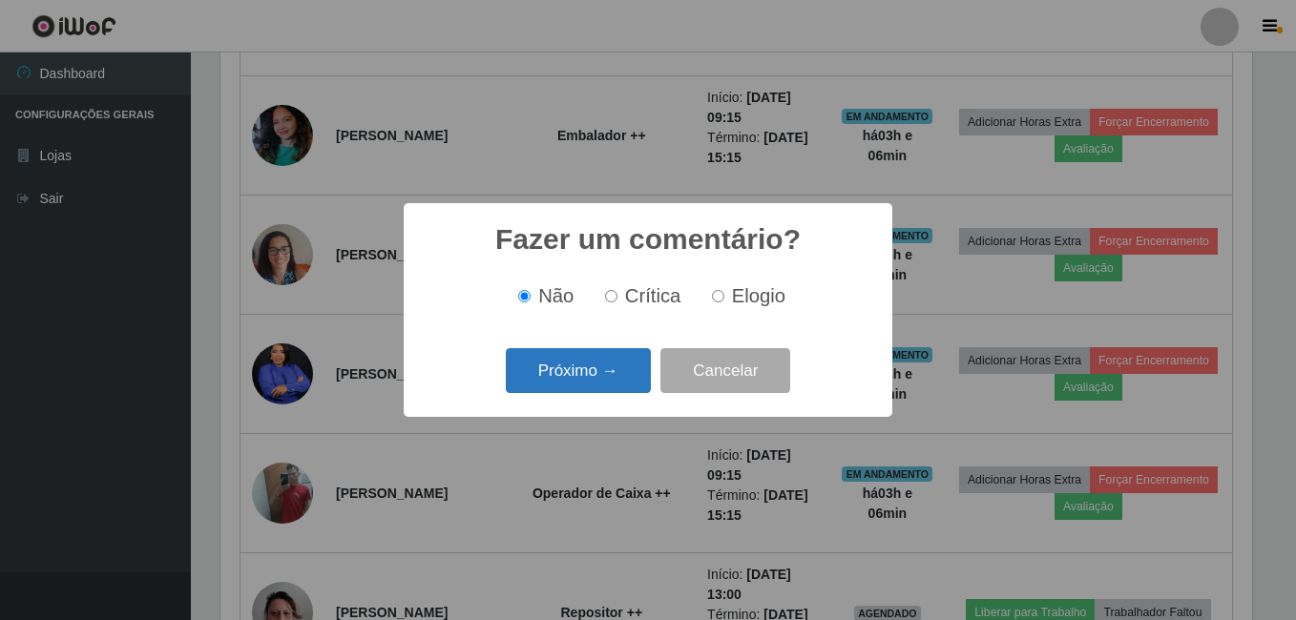
click at [610, 388] on button "Próximo →" at bounding box center [578, 370] width 145 height 45
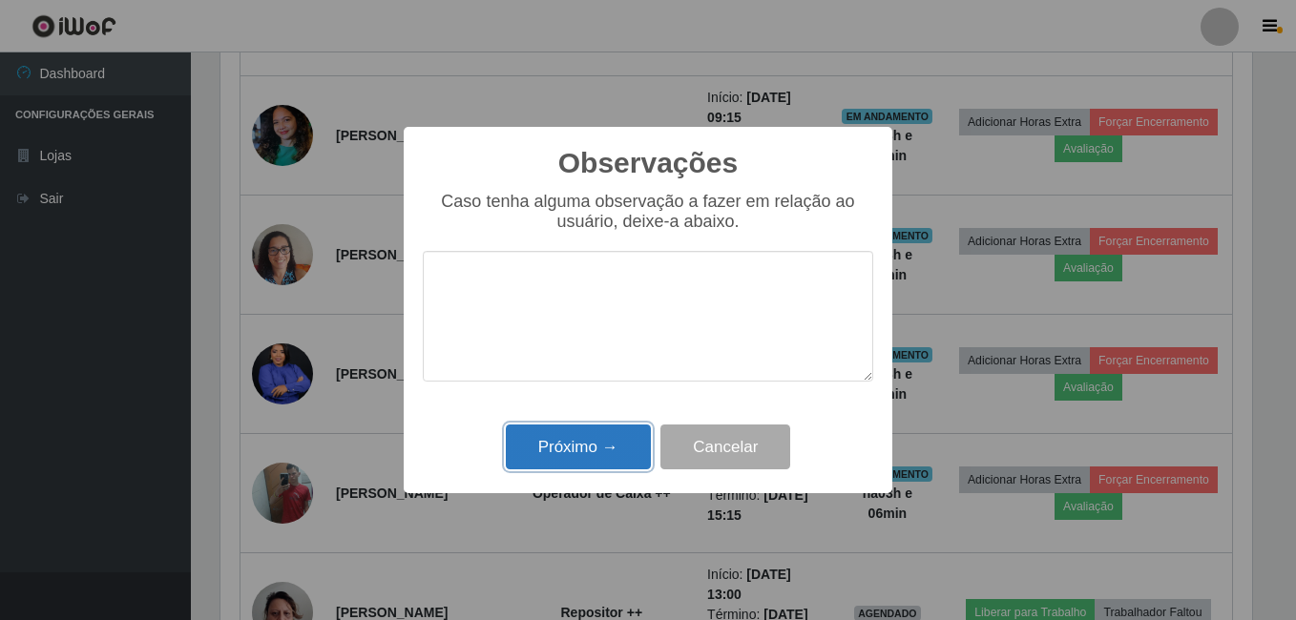
click at [618, 433] on button "Próximo →" at bounding box center [578, 447] width 145 height 45
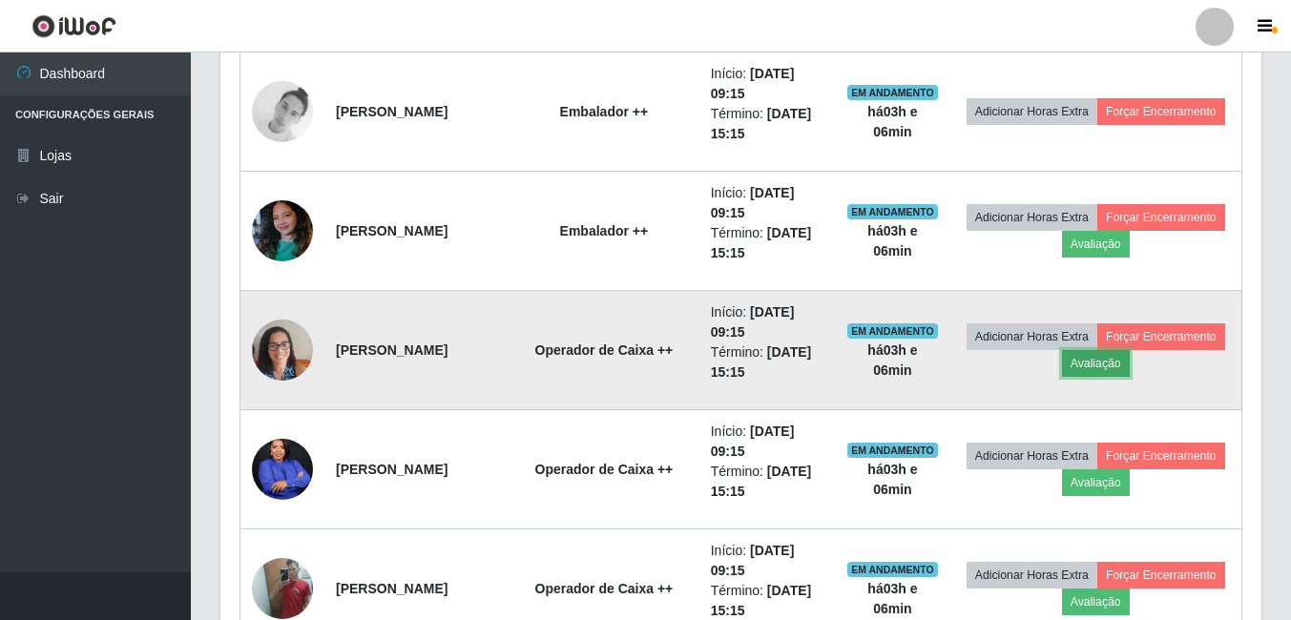
click at [1130, 366] on button "Avaliação" at bounding box center [1096, 363] width 68 height 27
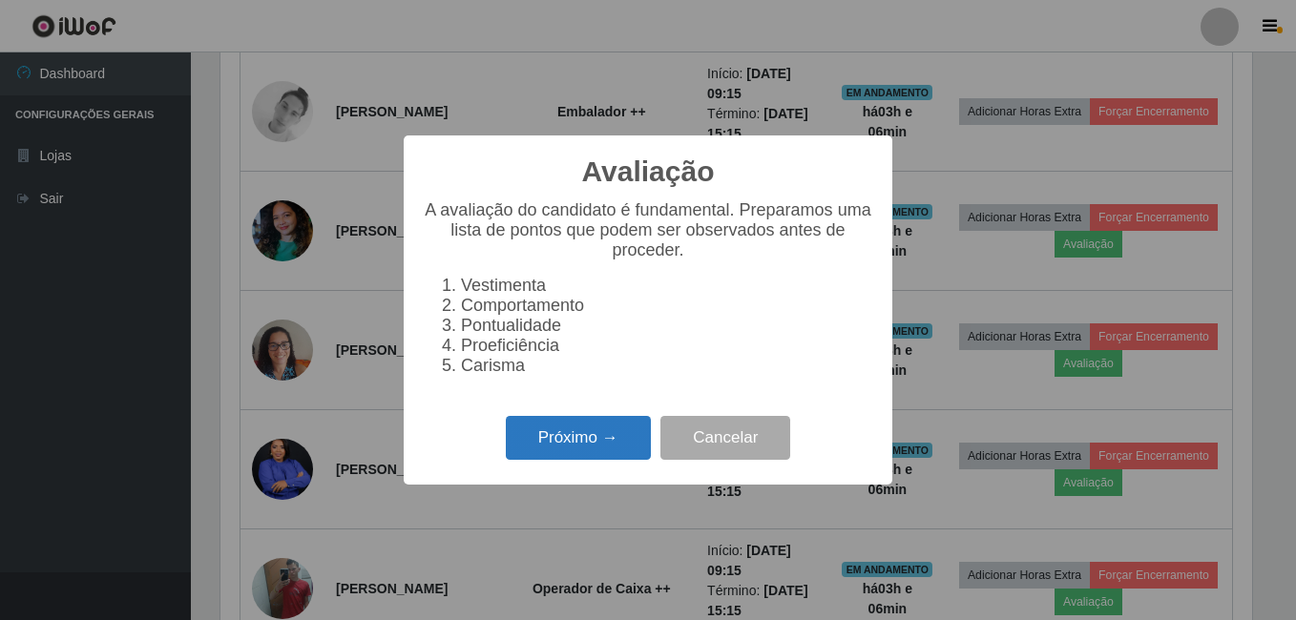
click at [633, 445] on button "Próximo →" at bounding box center [578, 438] width 145 height 45
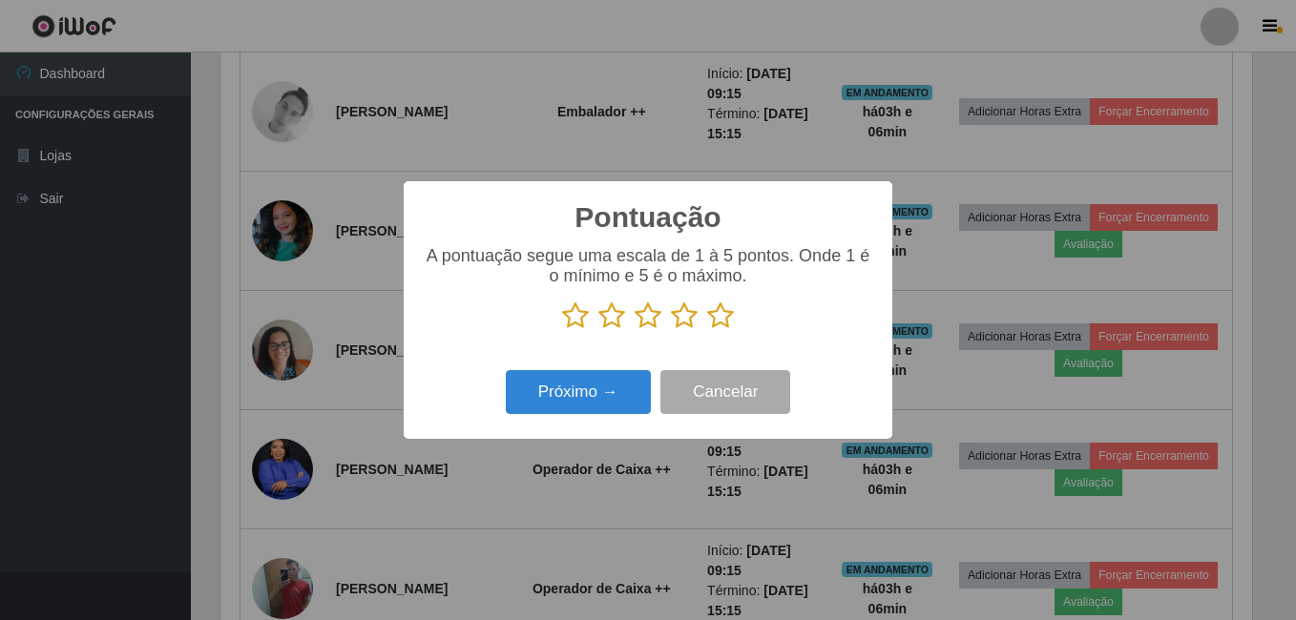
click at [723, 323] on icon at bounding box center [720, 316] width 27 height 29
click at [707, 330] on input "radio" at bounding box center [707, 330] width 0 height 0
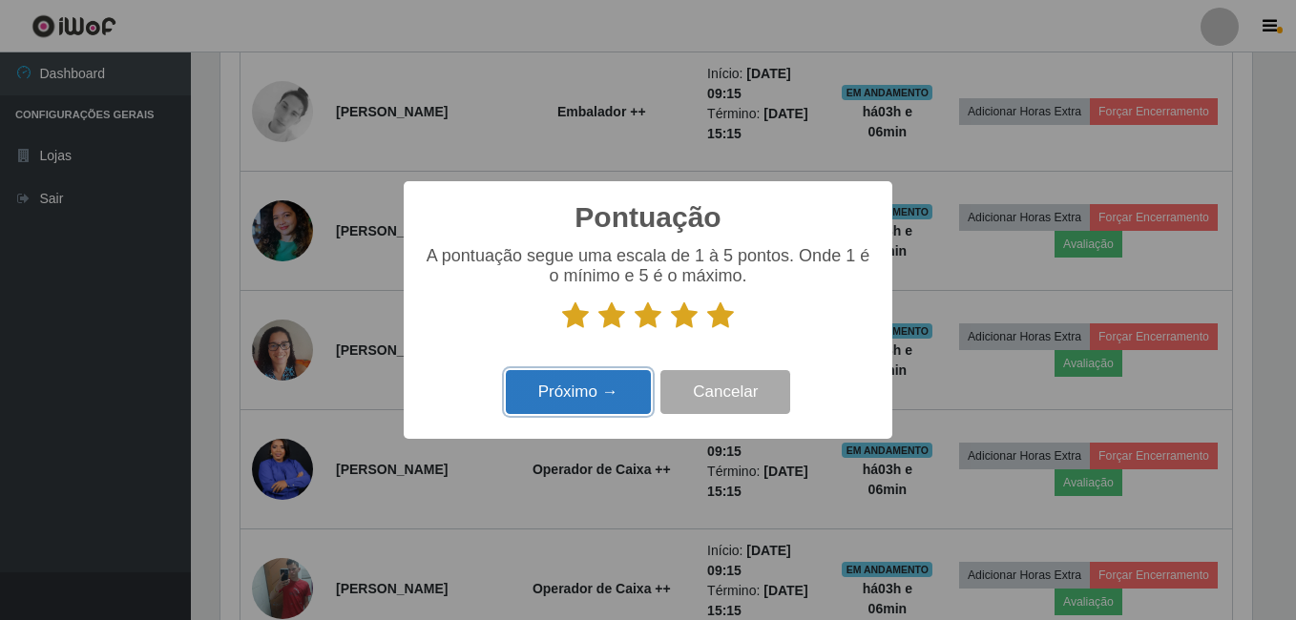
click at [603, 398] on button "Próximo →" at bounding box center [578, 392] width 145 height 45
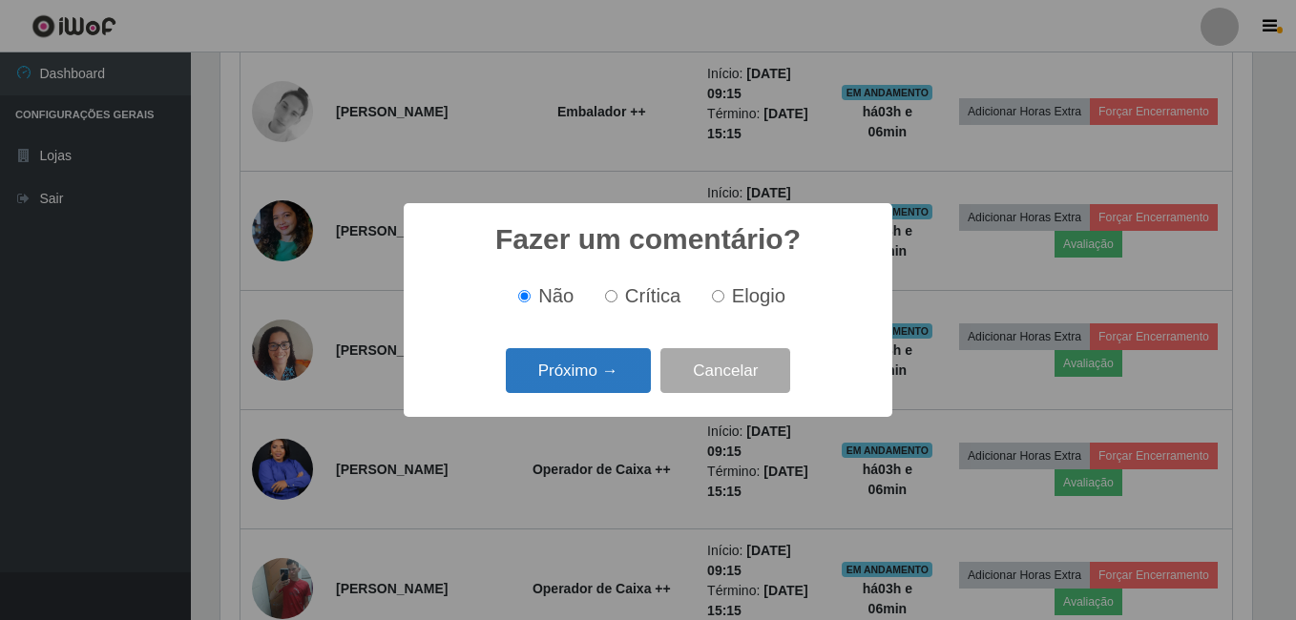
click at [597, 375] on button "Próximo →" at bounding box center [578, 370] width 145 height 45
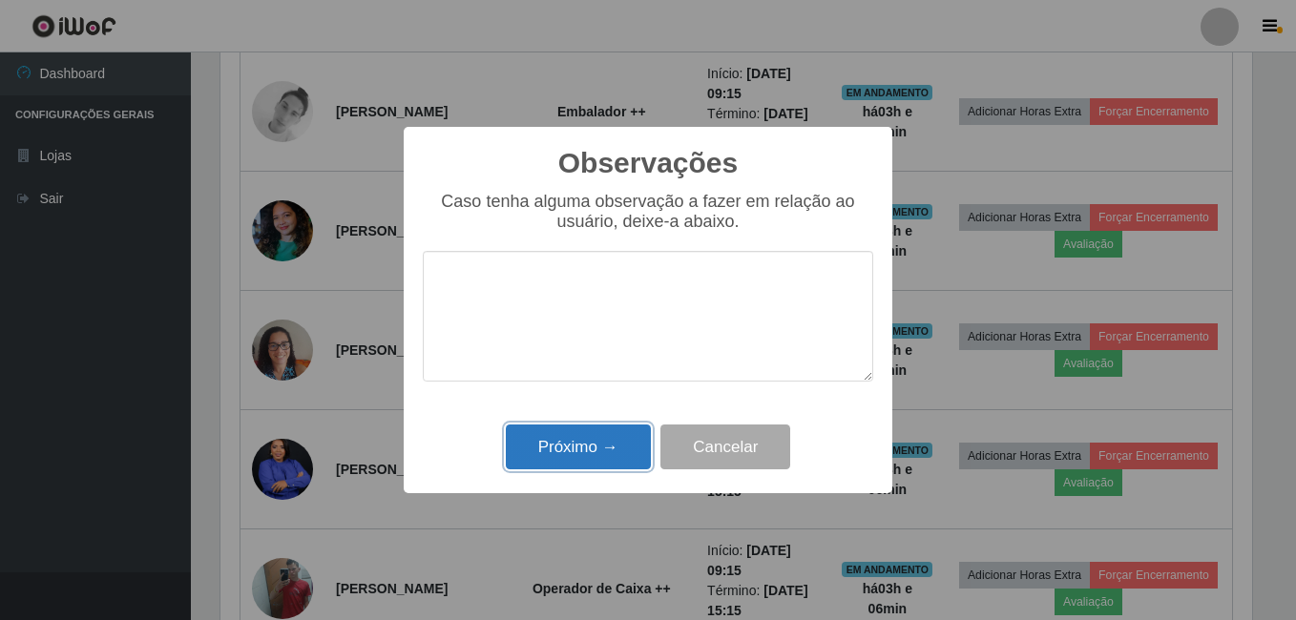
click at [626, 466] on button "Próximo →" at bounding box center [578, 447] width 145 height 45
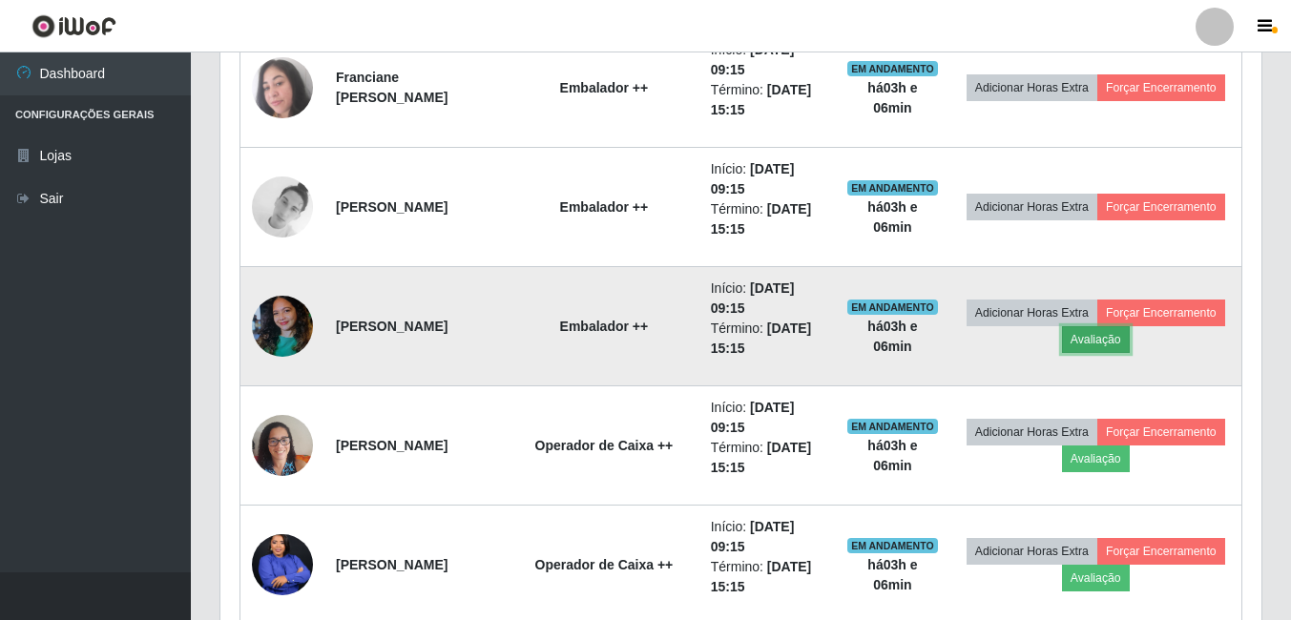
click at [1130, 347] on button "Avaliação" at bounding box center [1096, 339] width 68 height 27
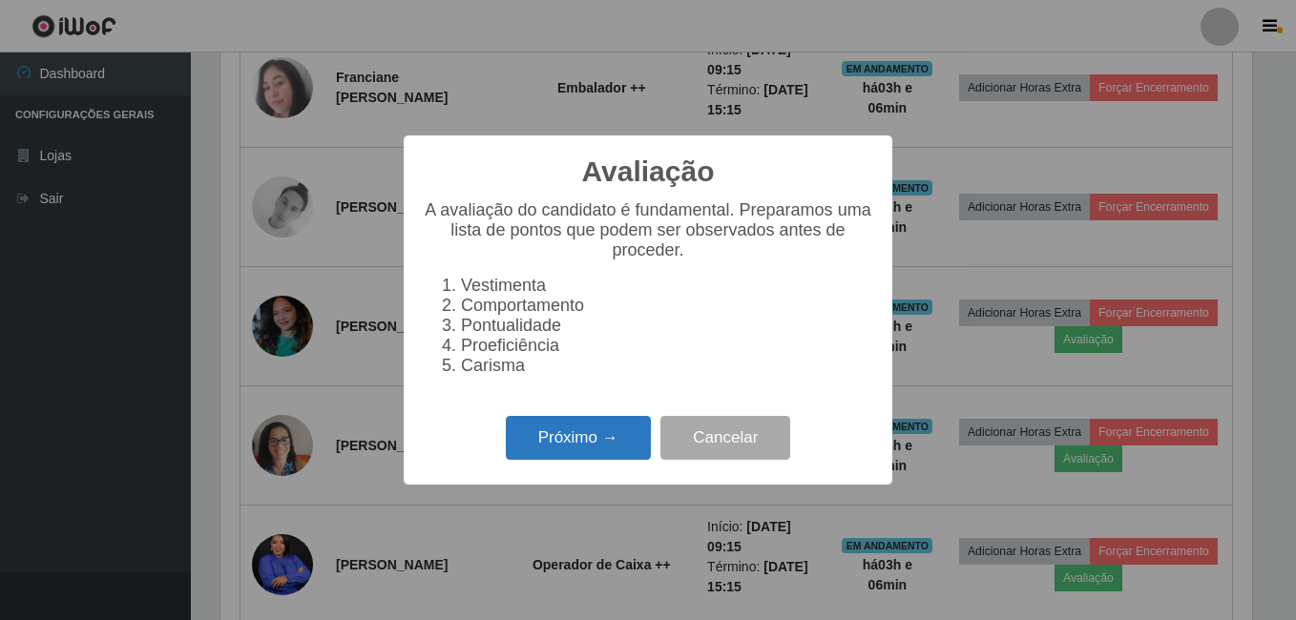
click at [636, 434] on button "Próximo →" at bounding box center [578, 438] width 145 height 45
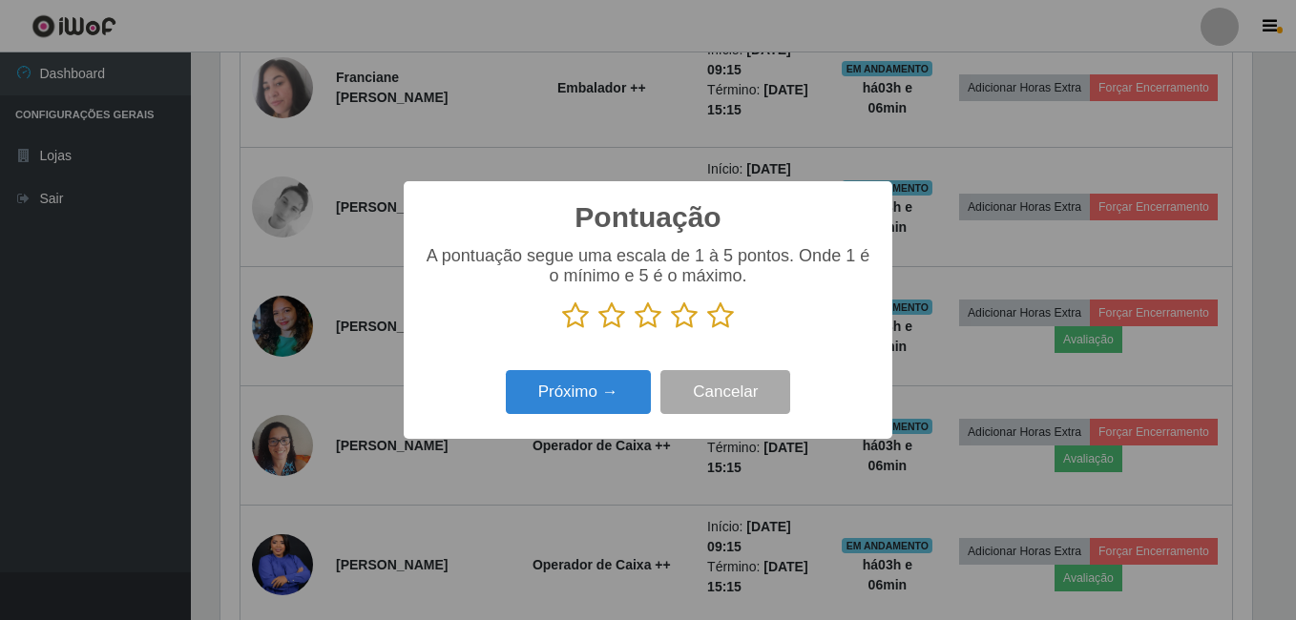
click at [721, 311] on icon at bounding box center [720, 316] width 27 height 29
click at [707, 330] on input "radio" at bounding box center [707, 330] width 0 height 0
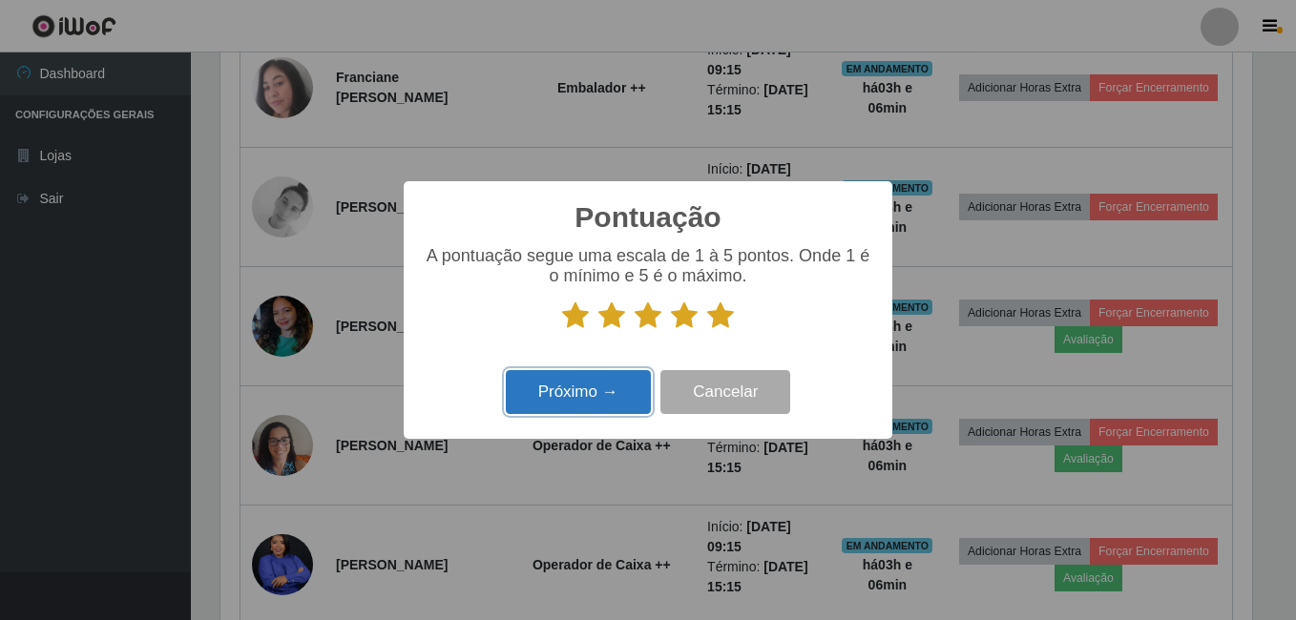
click at [580, 378] on button "Próximo →" at bounding box center [578, 392] width 145 height 45
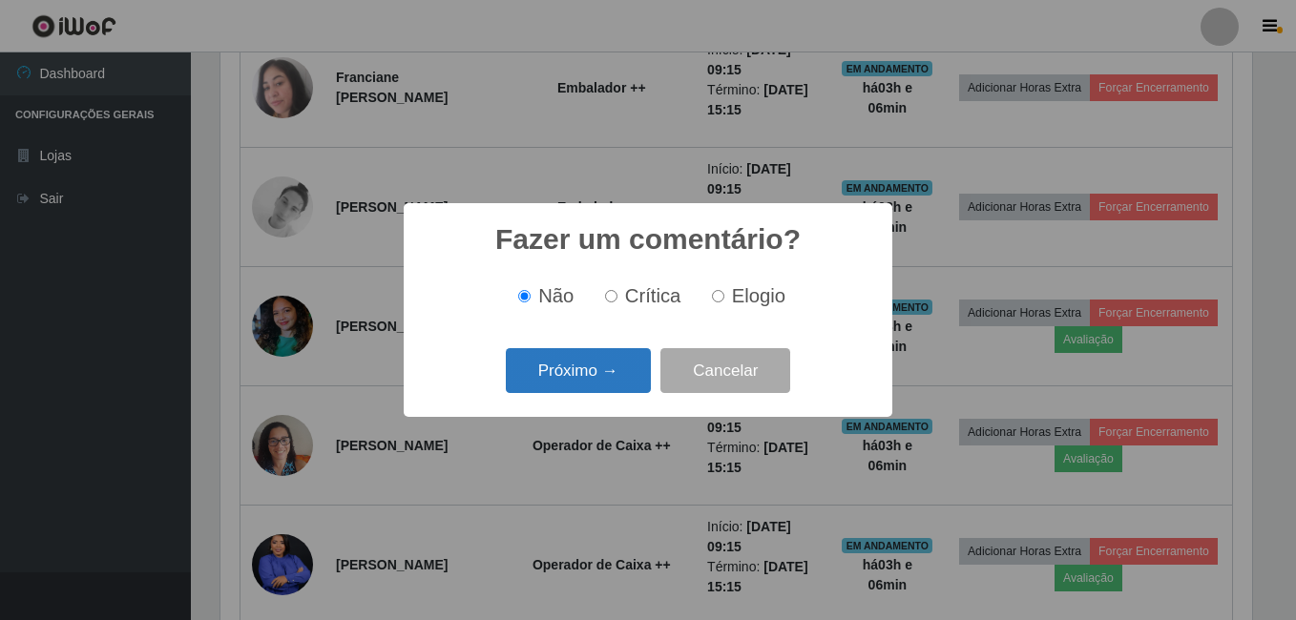
click at [555, 384] on button "Próximo →" at bounding box center [578, 370] width 145 height 45
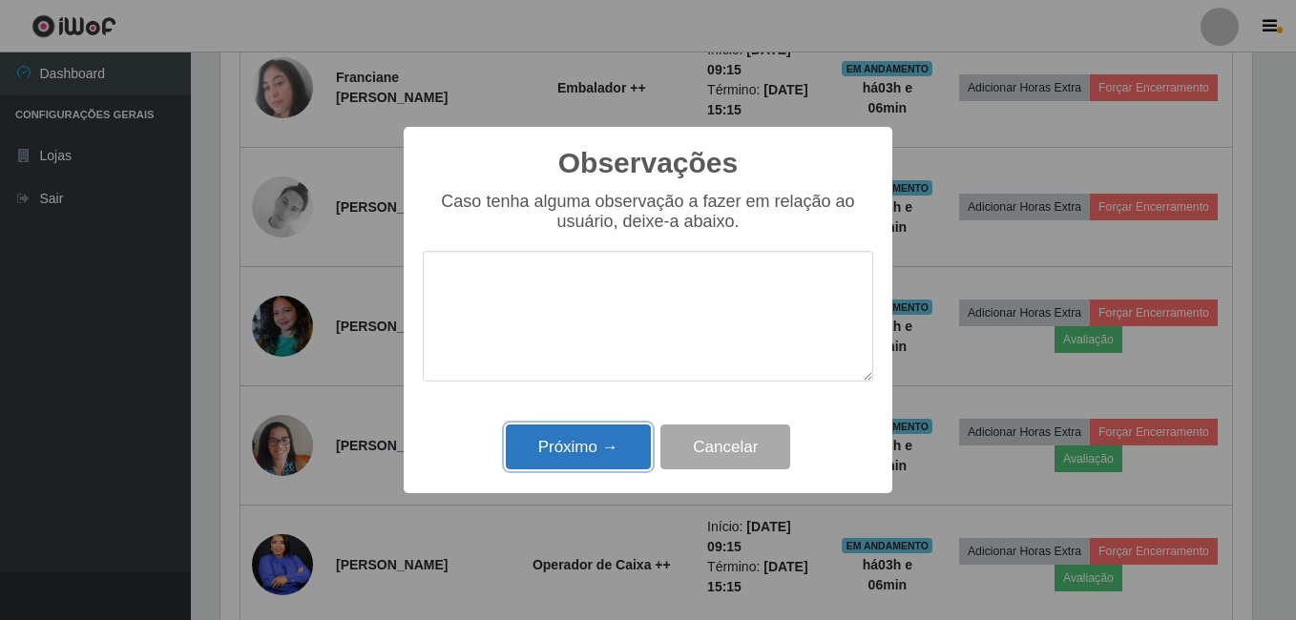
click at [566, 450] on button "Próximo →" at bounding box center [578, 447] width 145 height 45
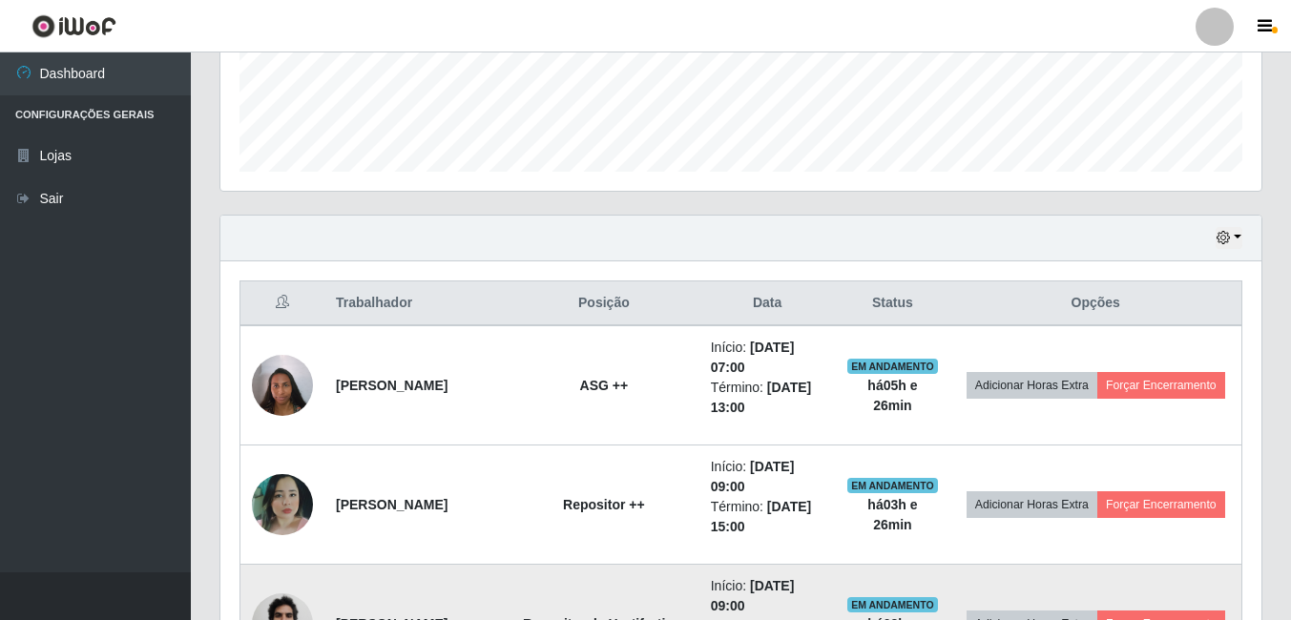
scroll to position [594, 0]
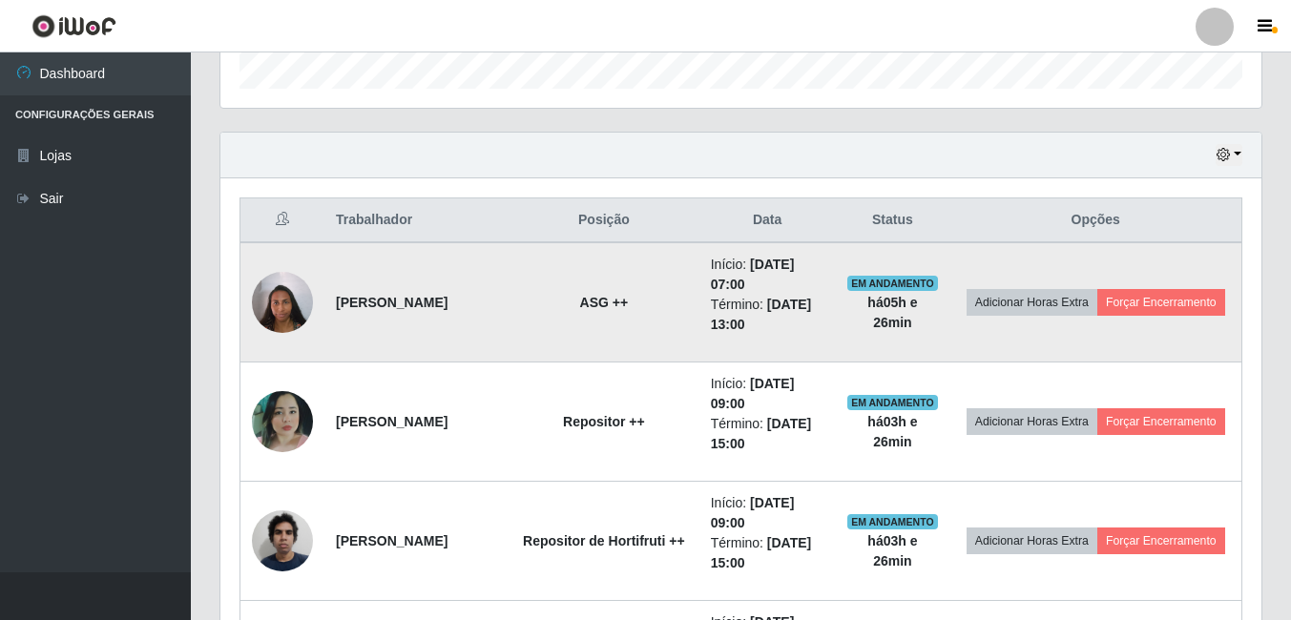
click at [509, 245] on td "[PERSON_NAME]" at bounding box center [416, 302] width 184 height 120
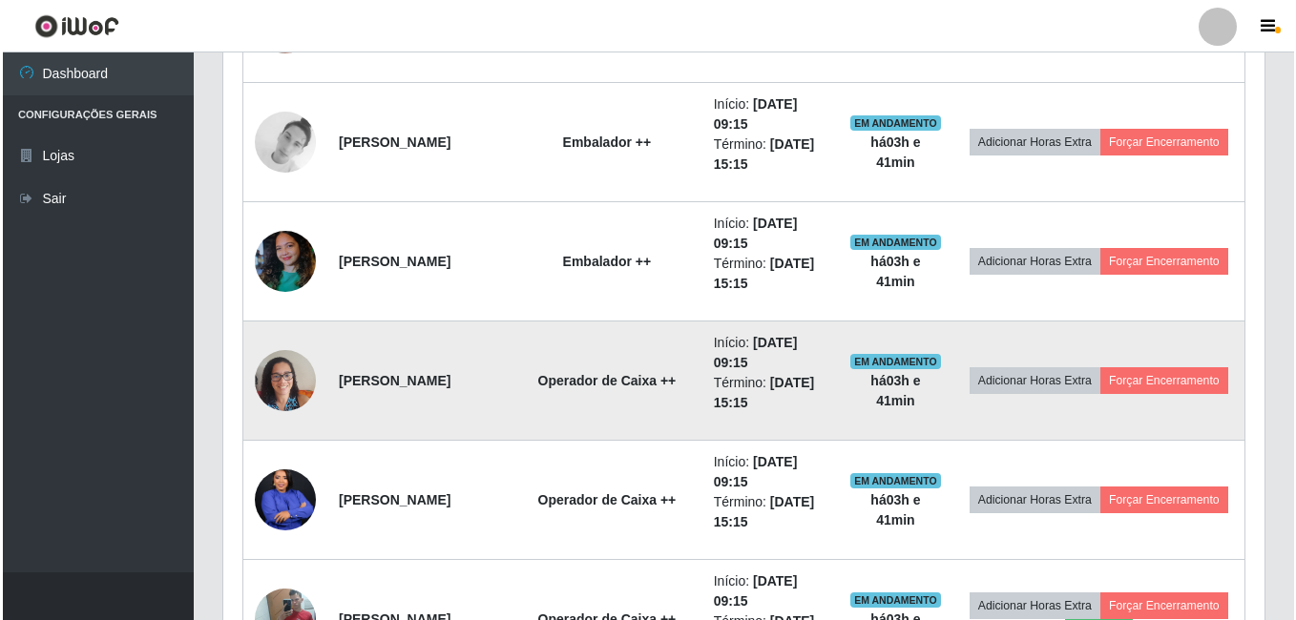
scroll to position [1643, 0]
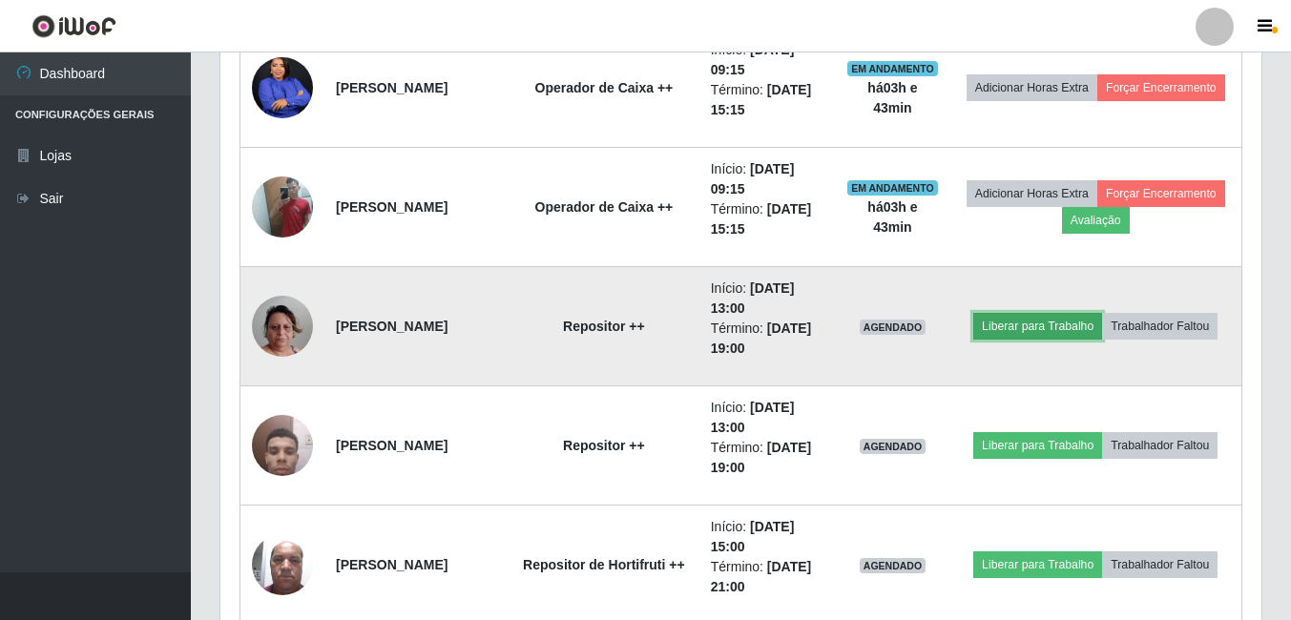
click at [1075, 313] on button "Liberar para Trabalho" at bounding box center [1037, 326] width 129 height 27
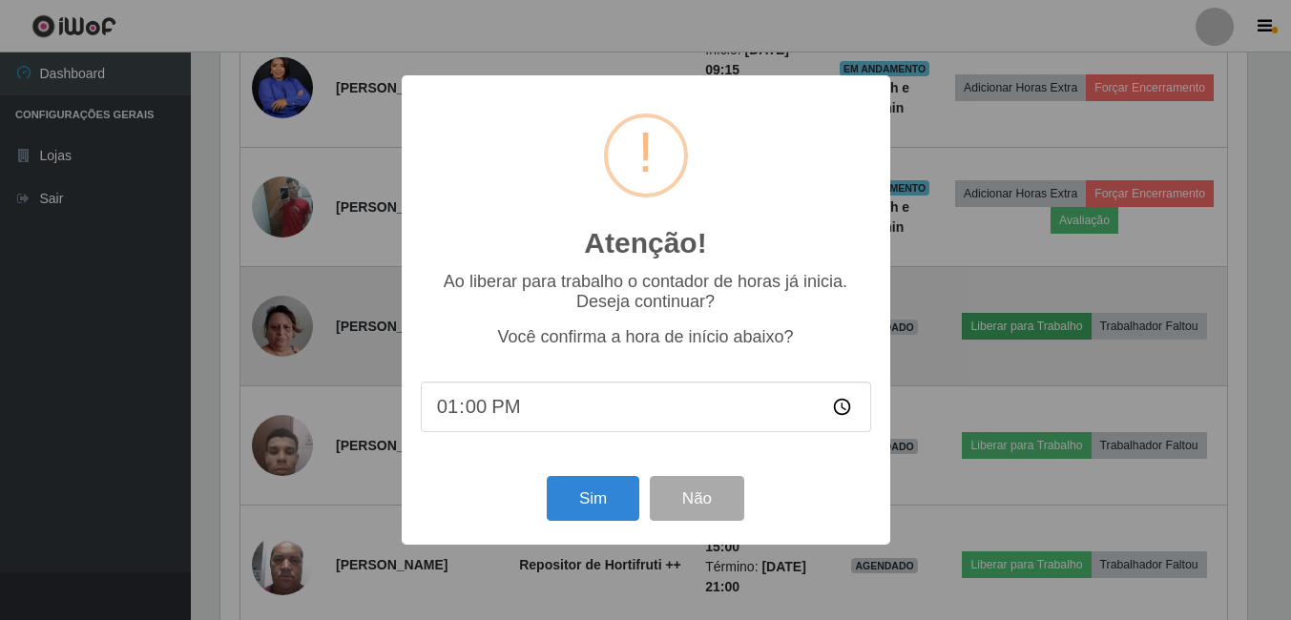
scroll to position [396, 1032]
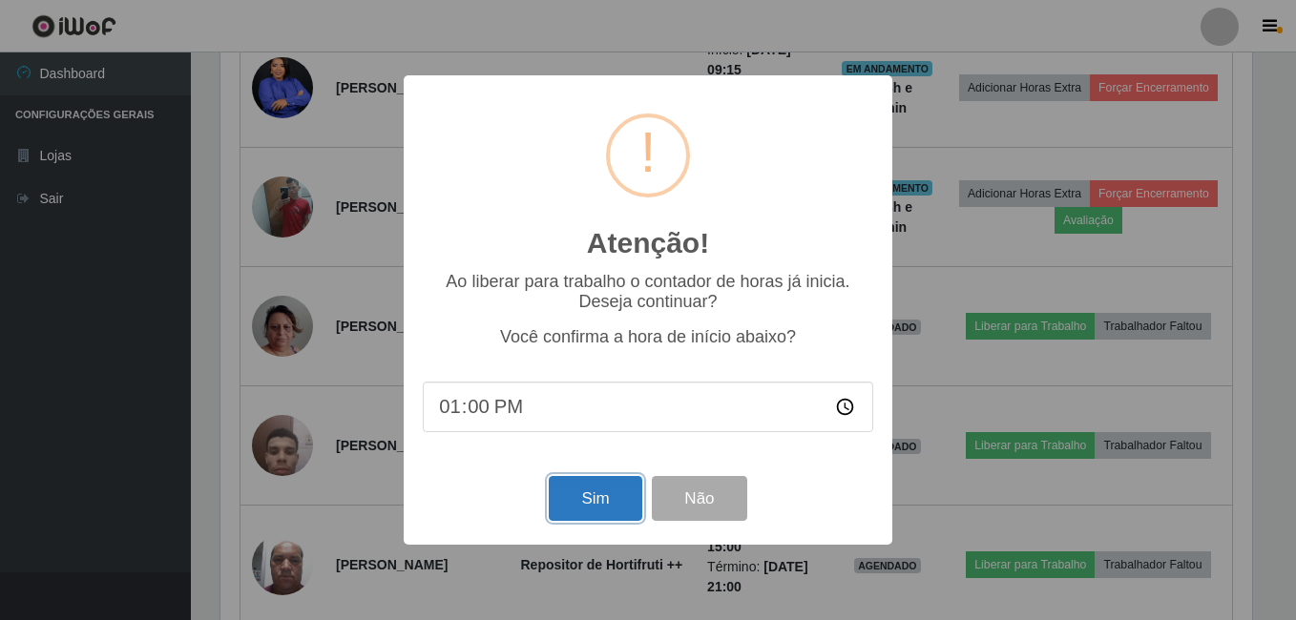
click at [626, 492] on button "Sim" at bounding box center [595, 498] width 93 height 45
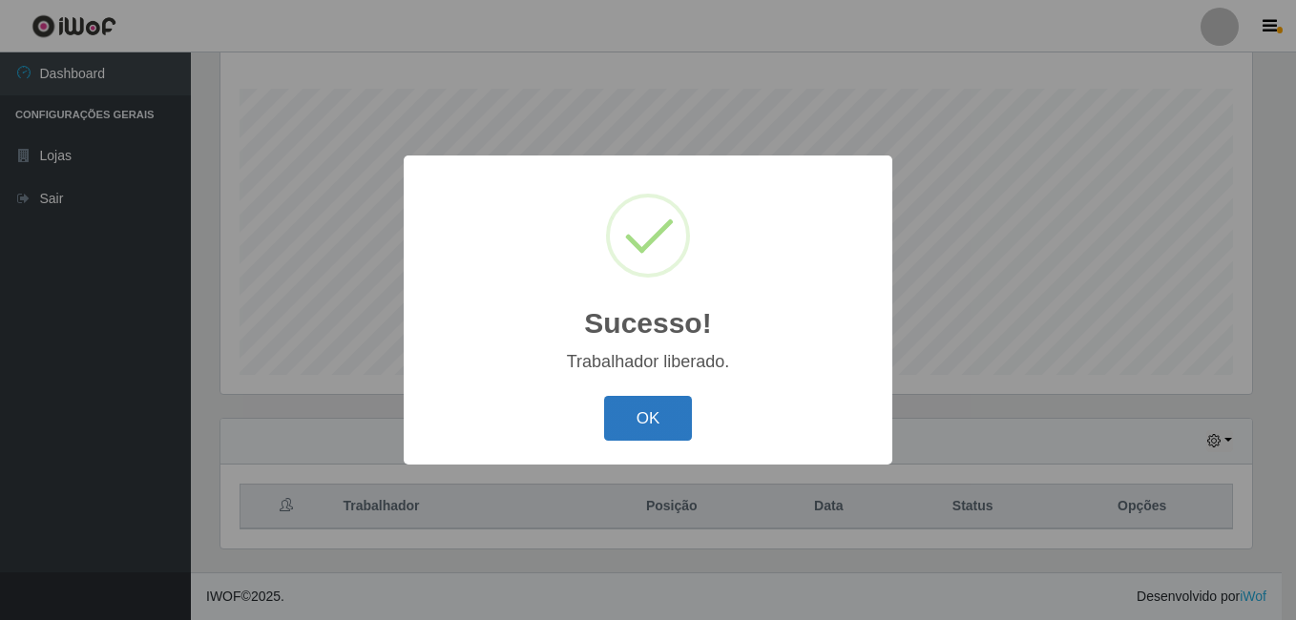
click at [658, 413] on button "OK" at bounding box center [648, 418] width 89 height 45
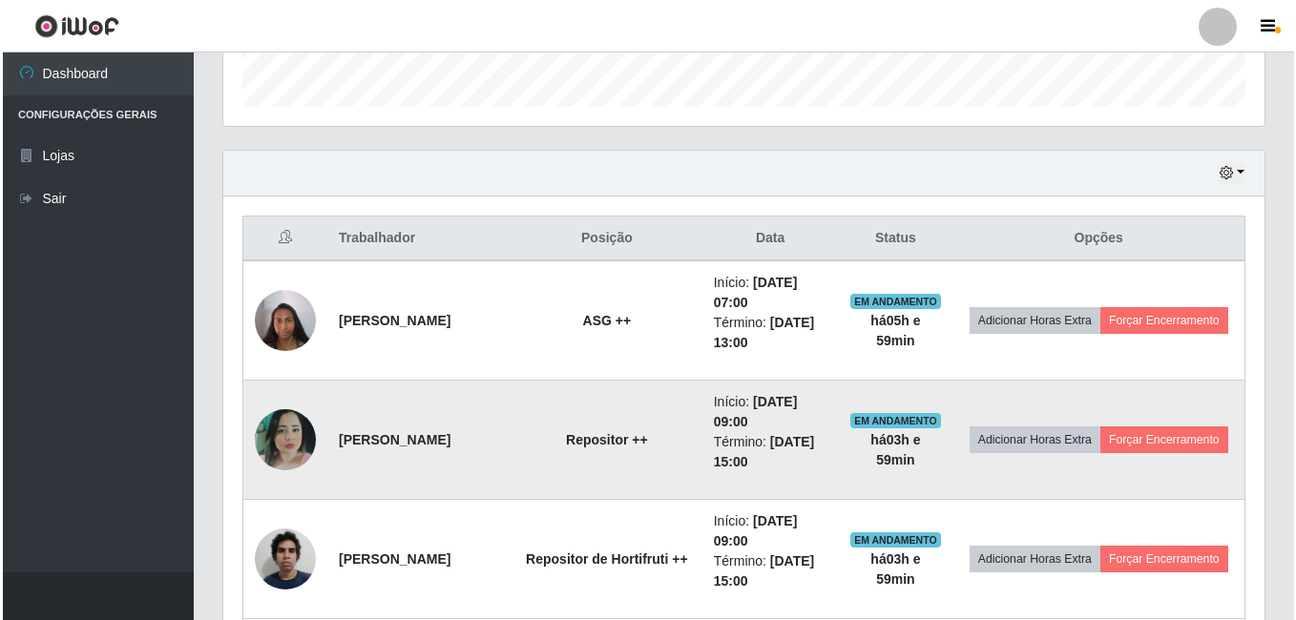
scroll to position [594, 0]
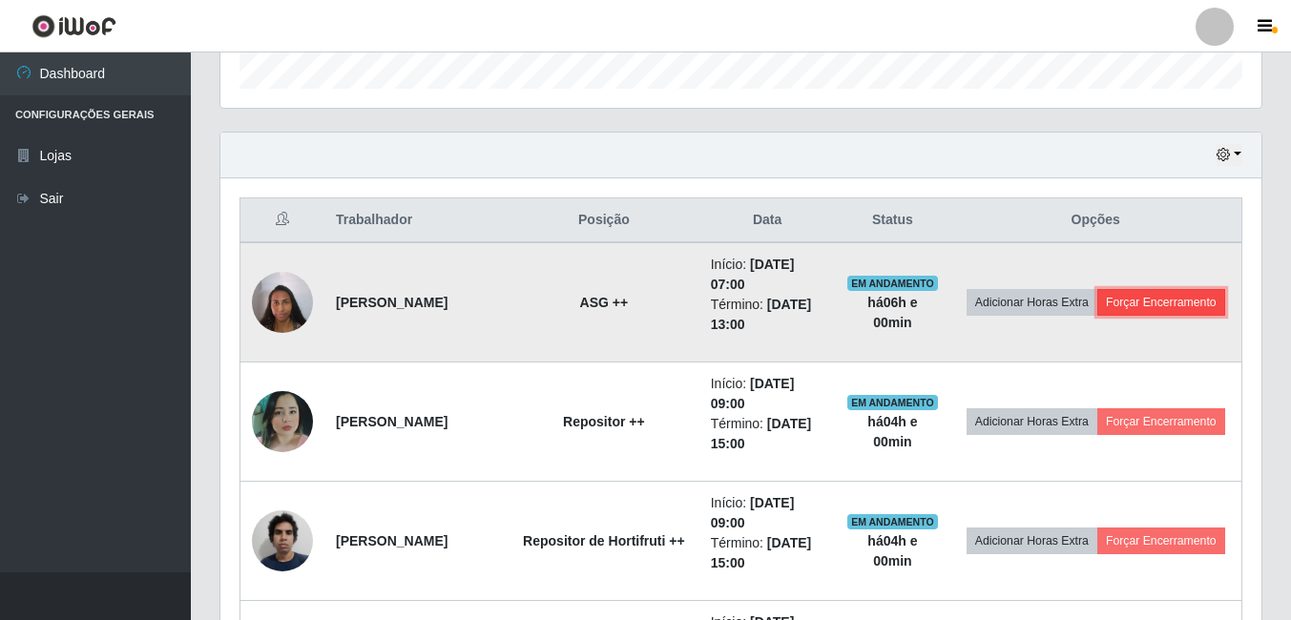
click at [1098, 316] on button "Forçar Encerramento" at bounding box center [1162, 302] width 128 height 27
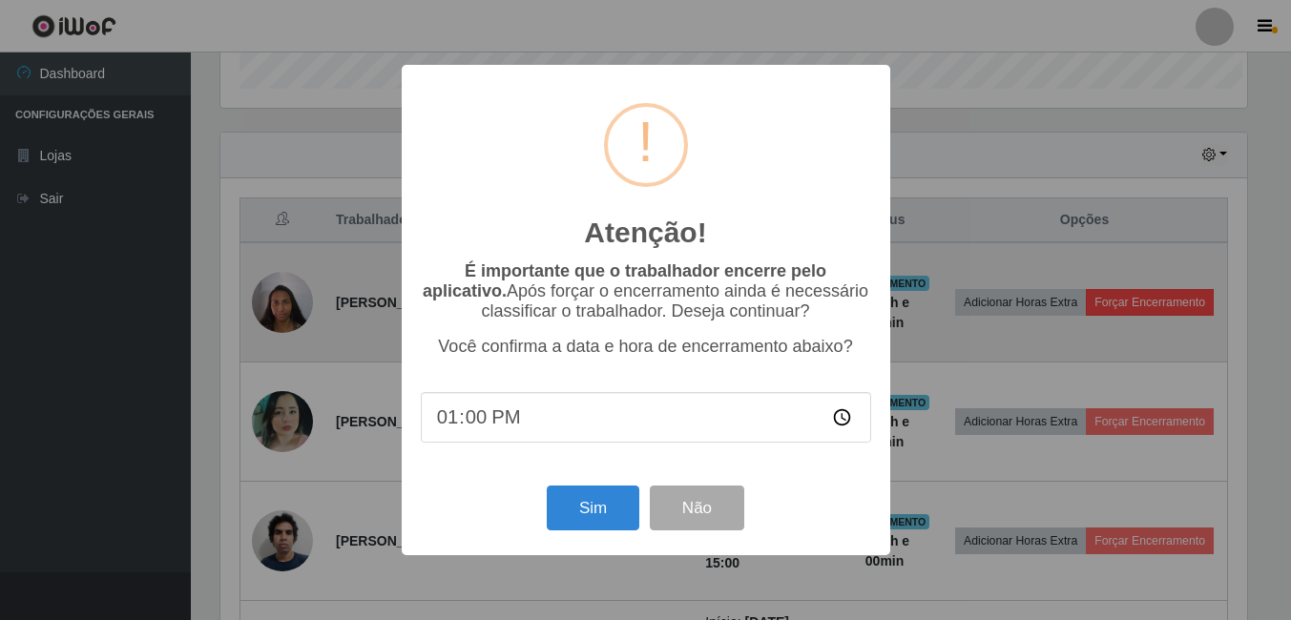
scroll to position [396, 1032]
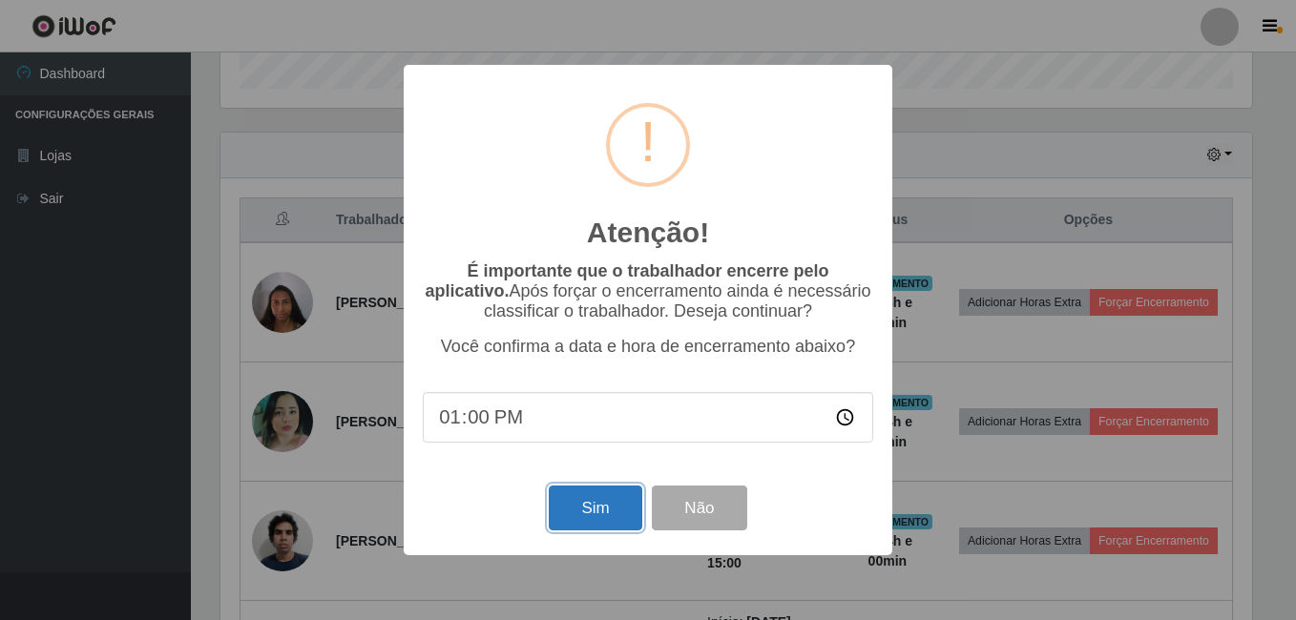
click at [612, 499] on button "Sim" at bounding box center [595, 508] width 93 height 45
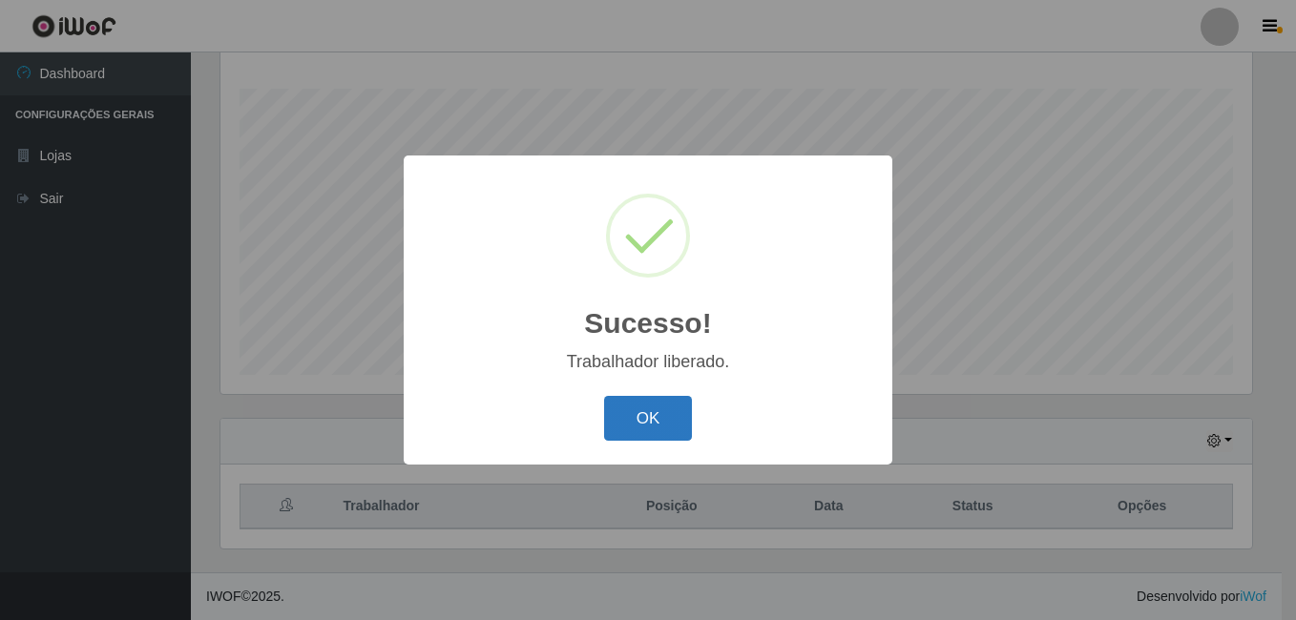
click at [655, 405] on button "OK" at bounding box center [648, 418] width 89 height 45
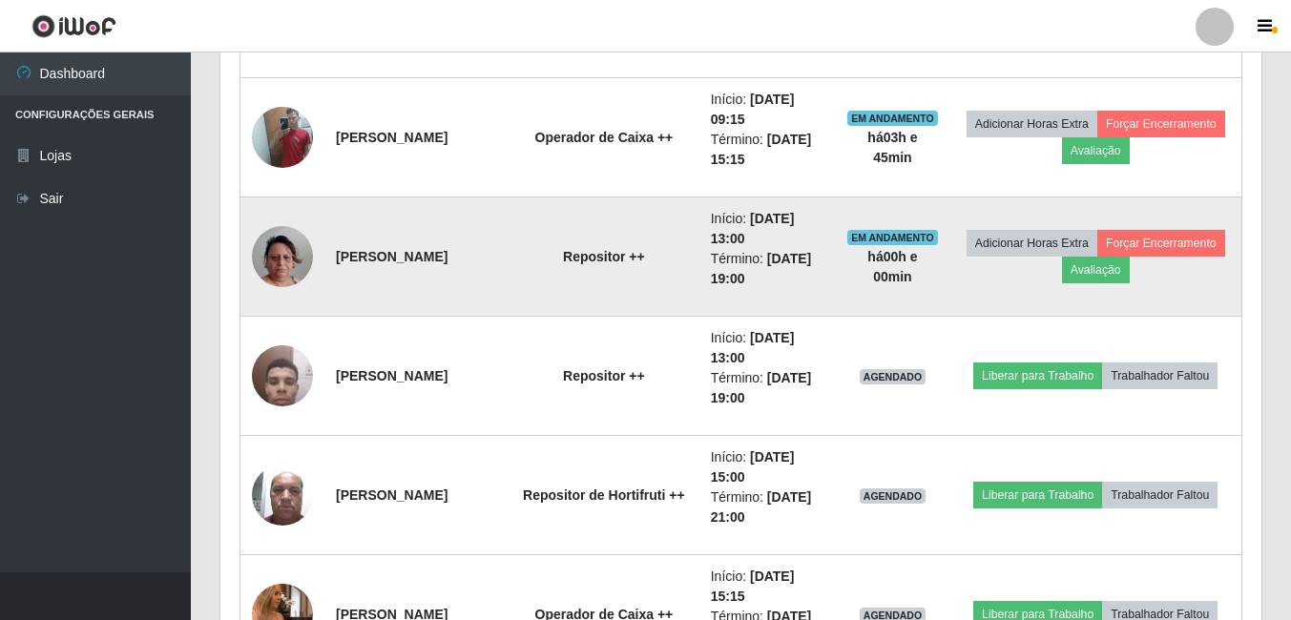
scroll to position [1643, 0]
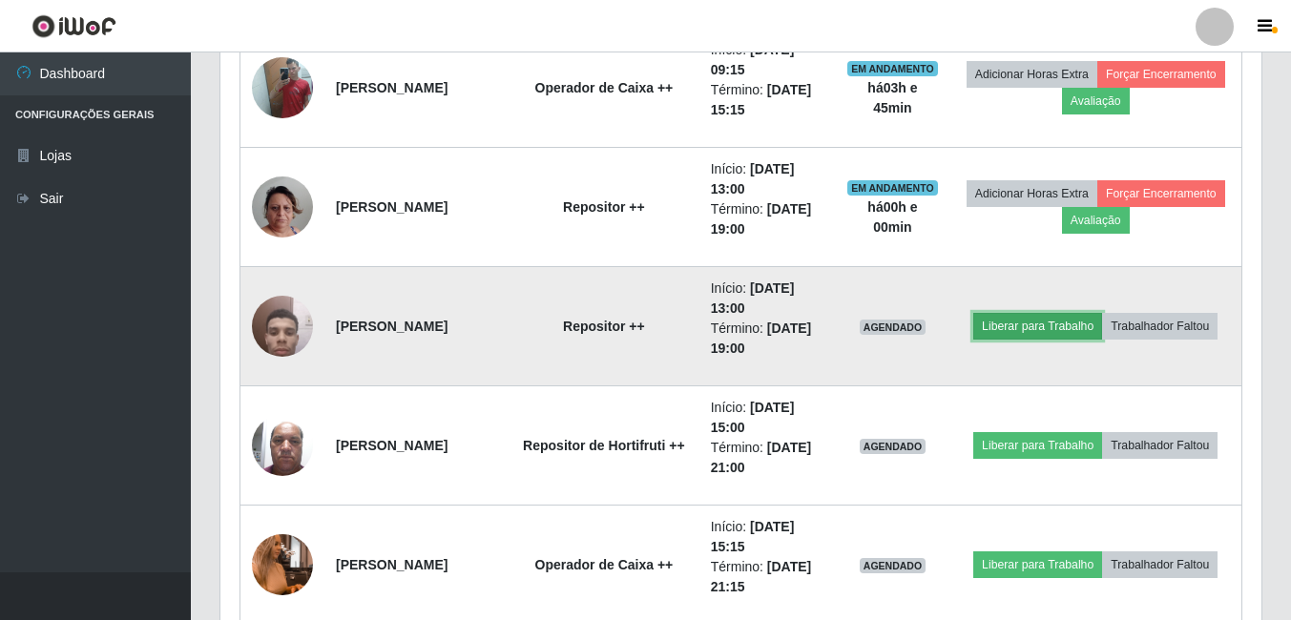
click at [1102, 313] on button "Liberar para Trabalho" at bounding box center [1037, 326] width 129 height 27
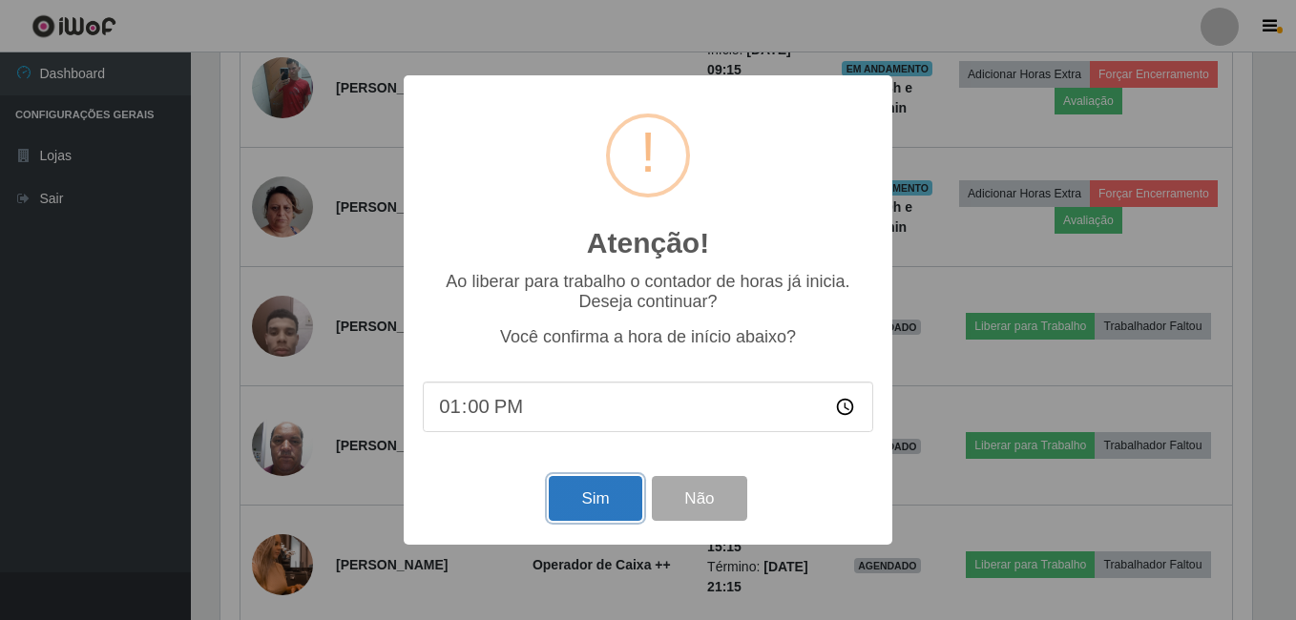
click at [585, 483] on button "Sim" at bounding box center [595, 498] width 93 height 45
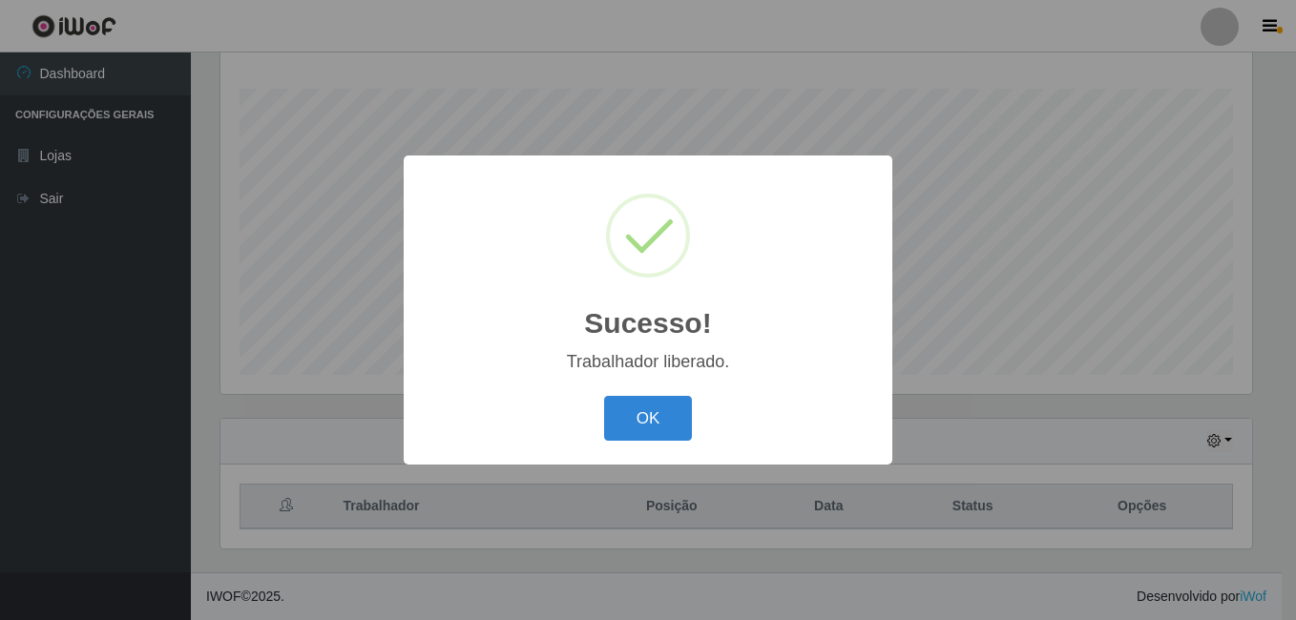
click at [604, 396] on button "OK" at bounding box center [648, 418] width 89 height 45
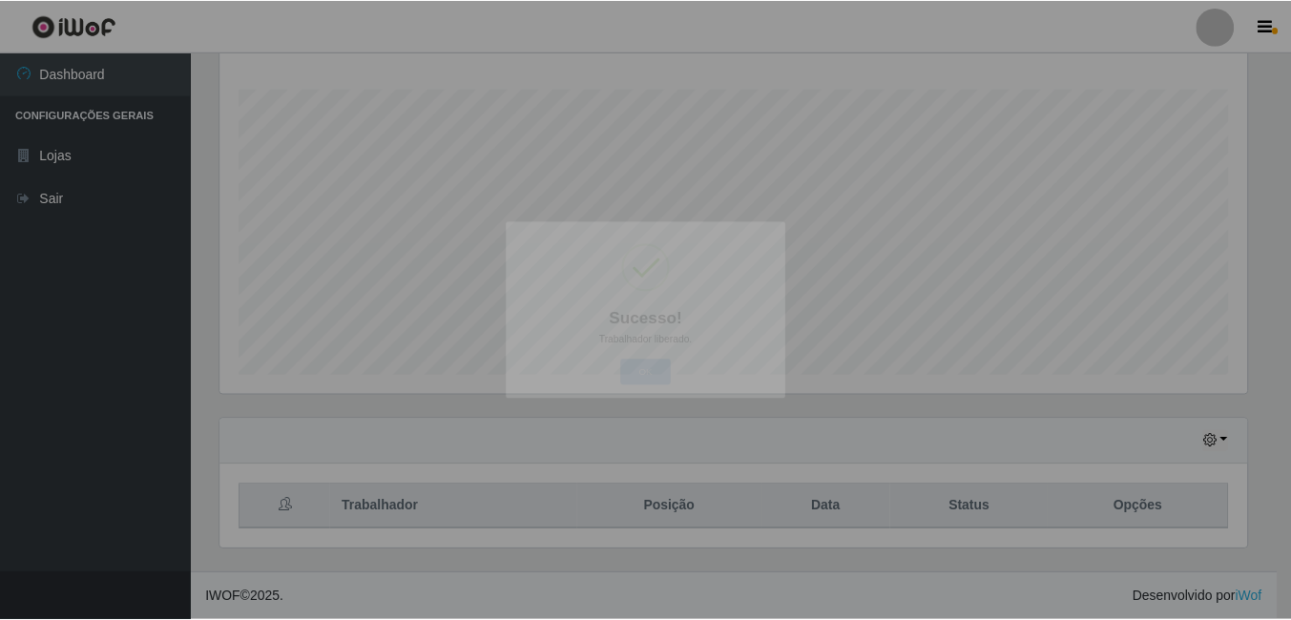
scroll to position [396, 1041]
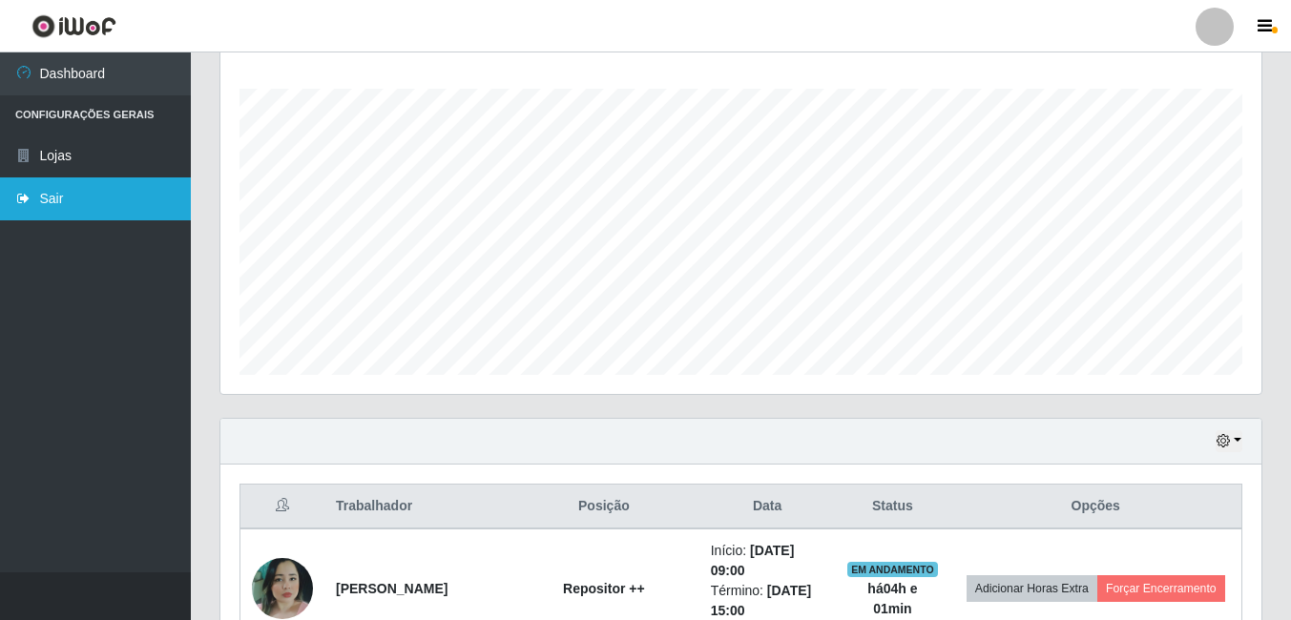
click at [131, 199] on link "Sair" at bounding box center [95, 199] width 191 height 43
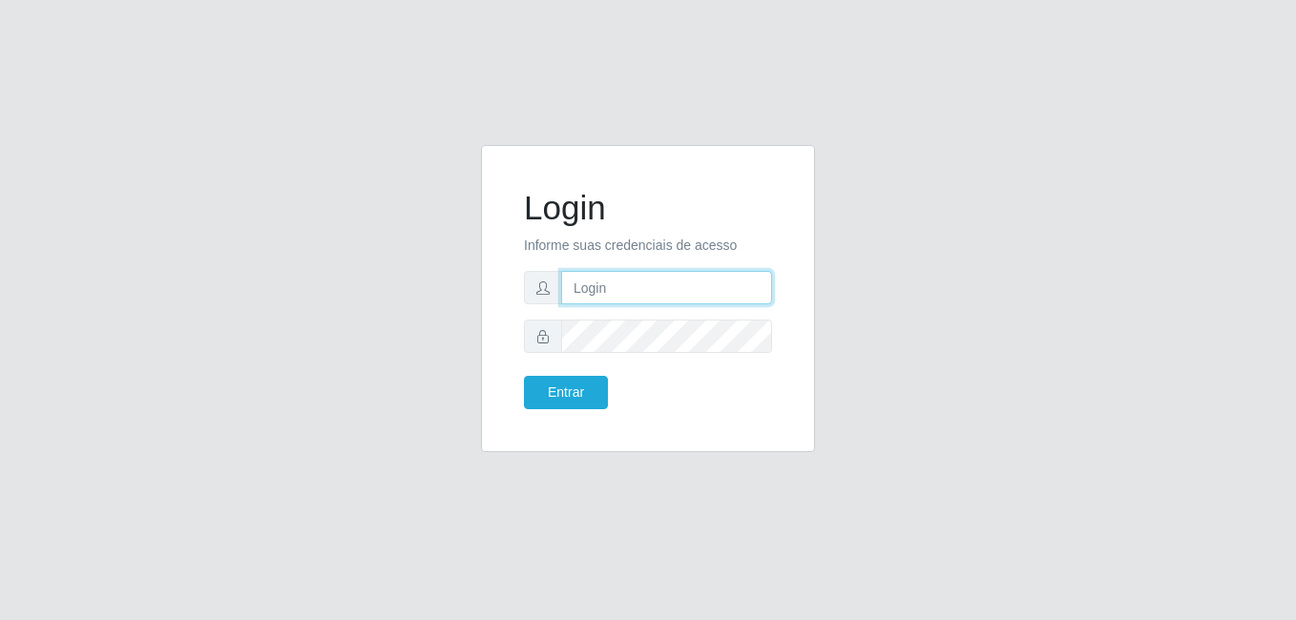
type input "[PERSON_NAME]"
